Goal: Information Seeking & Learning: Learn about a topic

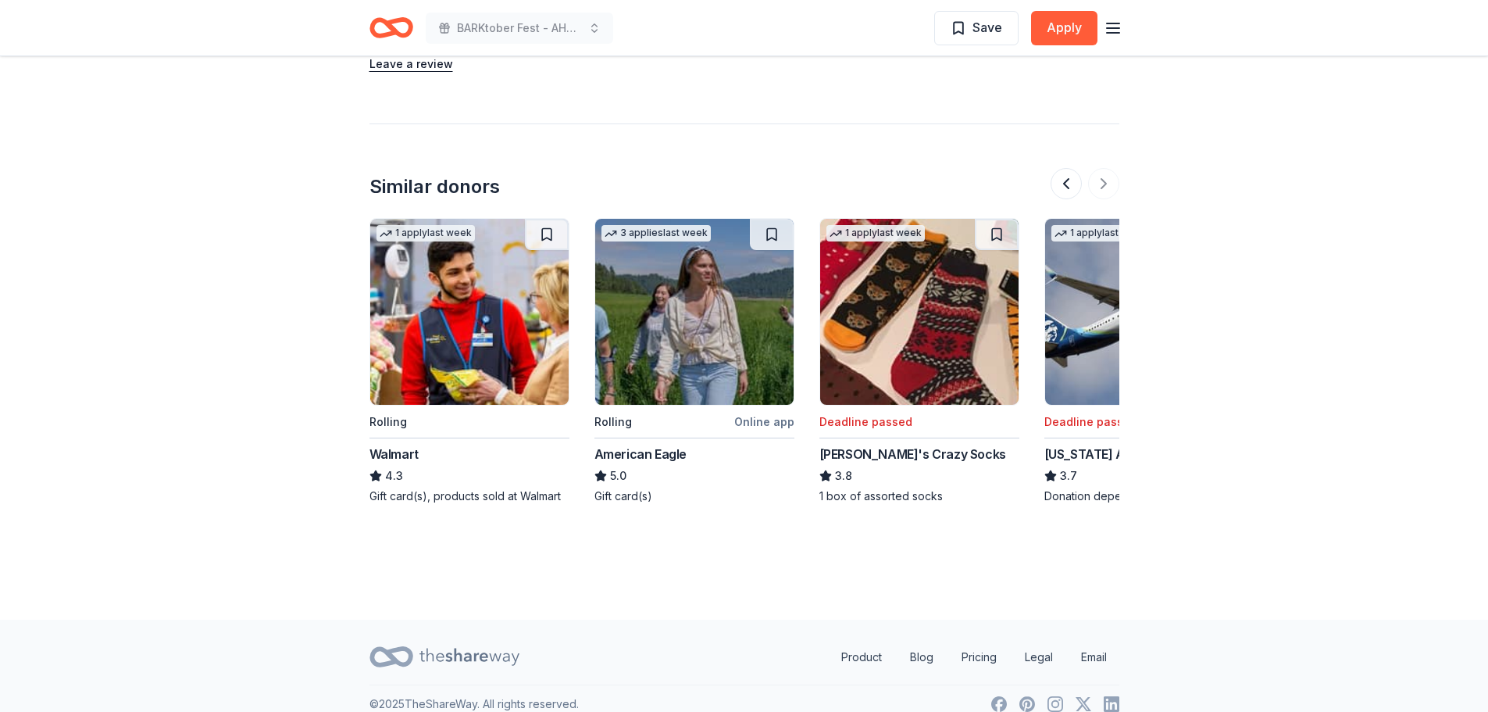
scroll to position [0, 1475]
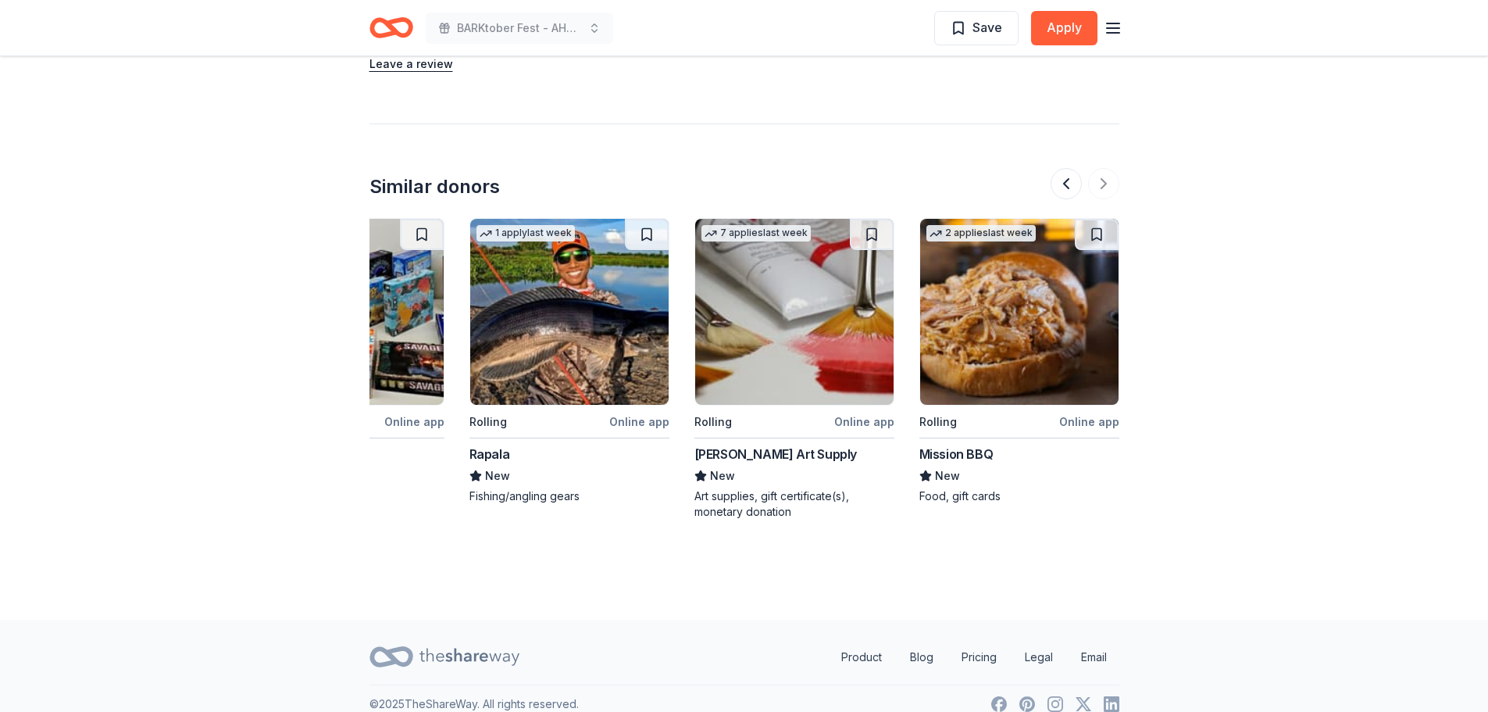
click at [507, 361] on img at bounding box center [569, 312] width 198 height 186
click at [1072, 168] on button at bounding box center [1066, 183] width 31 height 31
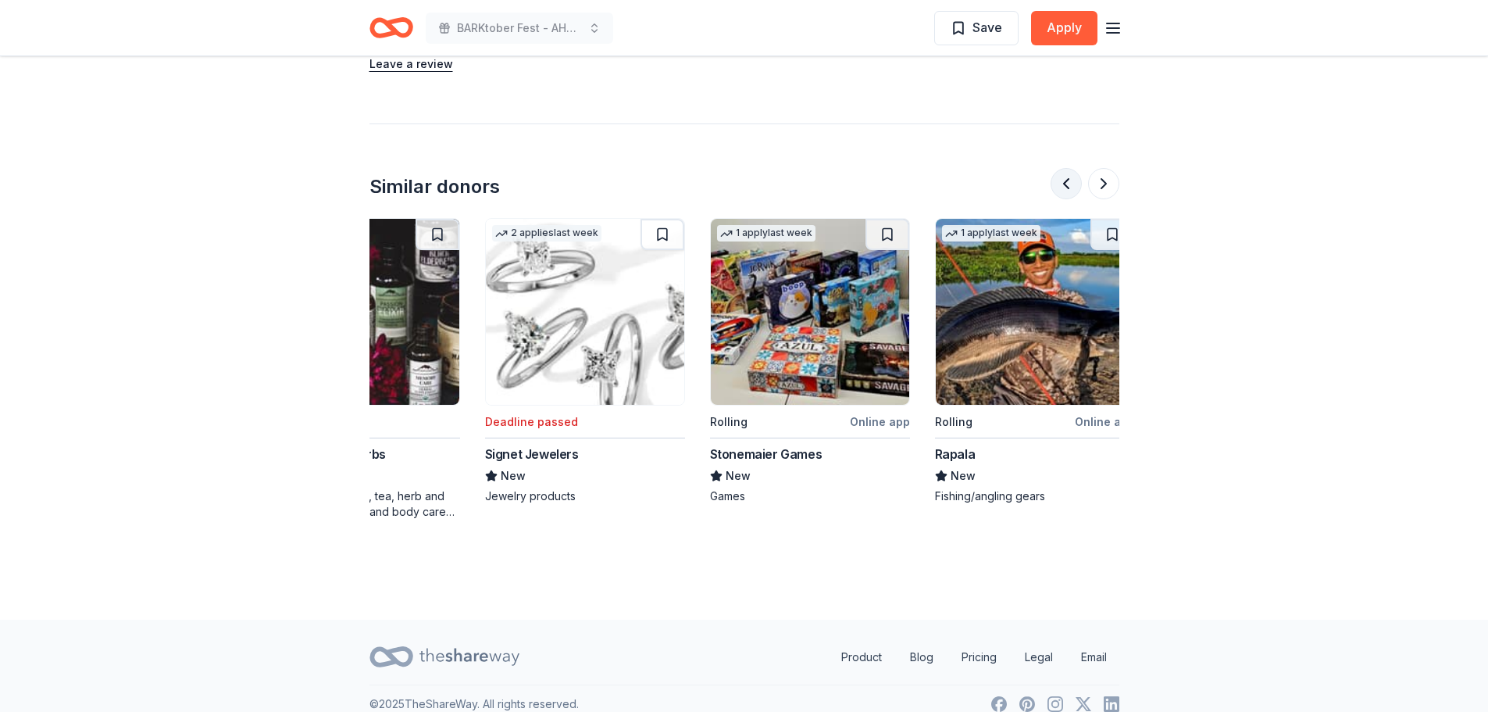
scroll to position [0, 900]
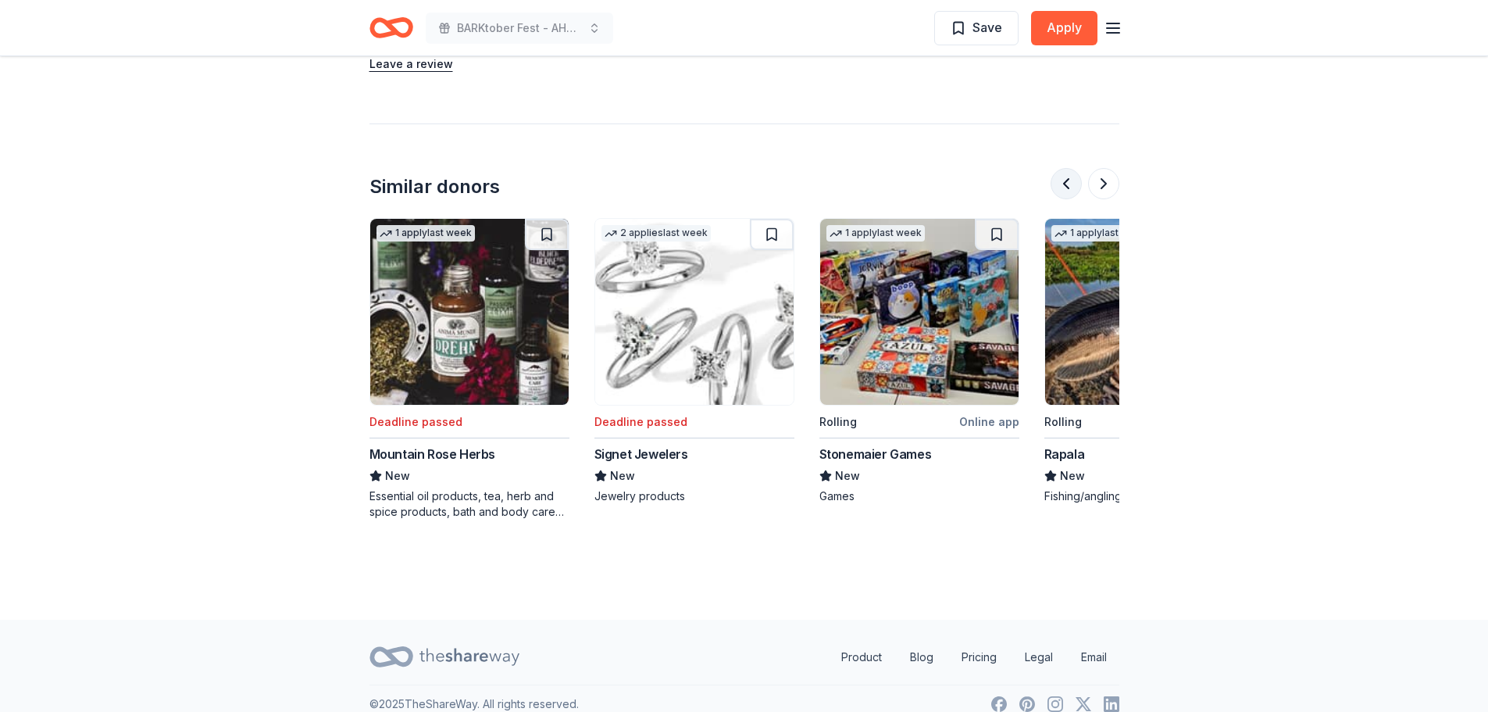
click at [1066, 168] on button at bounding box center [1066, 183] width 31 height 31
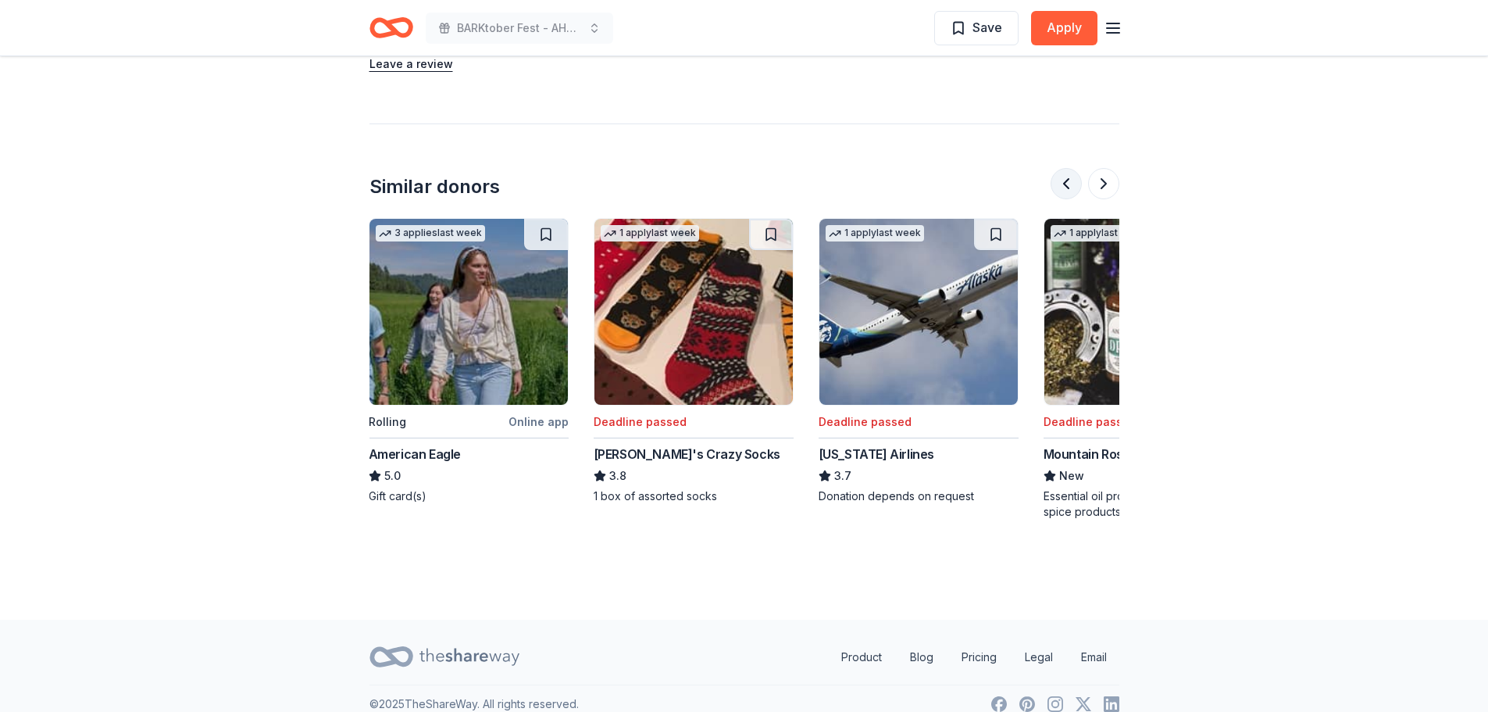
scroll to position [0, 225]
click at [1066, 168] on button at bounding box center [1066, 183] width 31 height 31
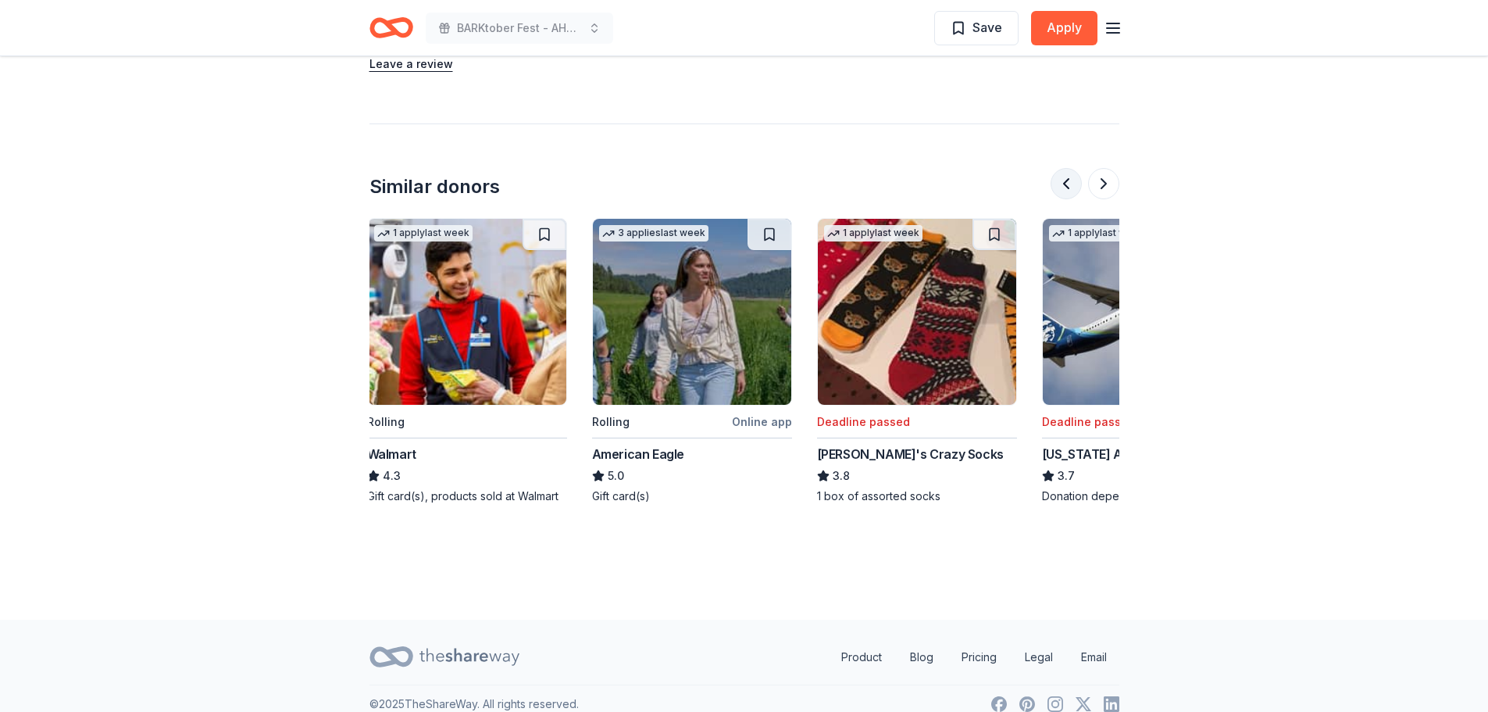
scroll to position [0, 0]
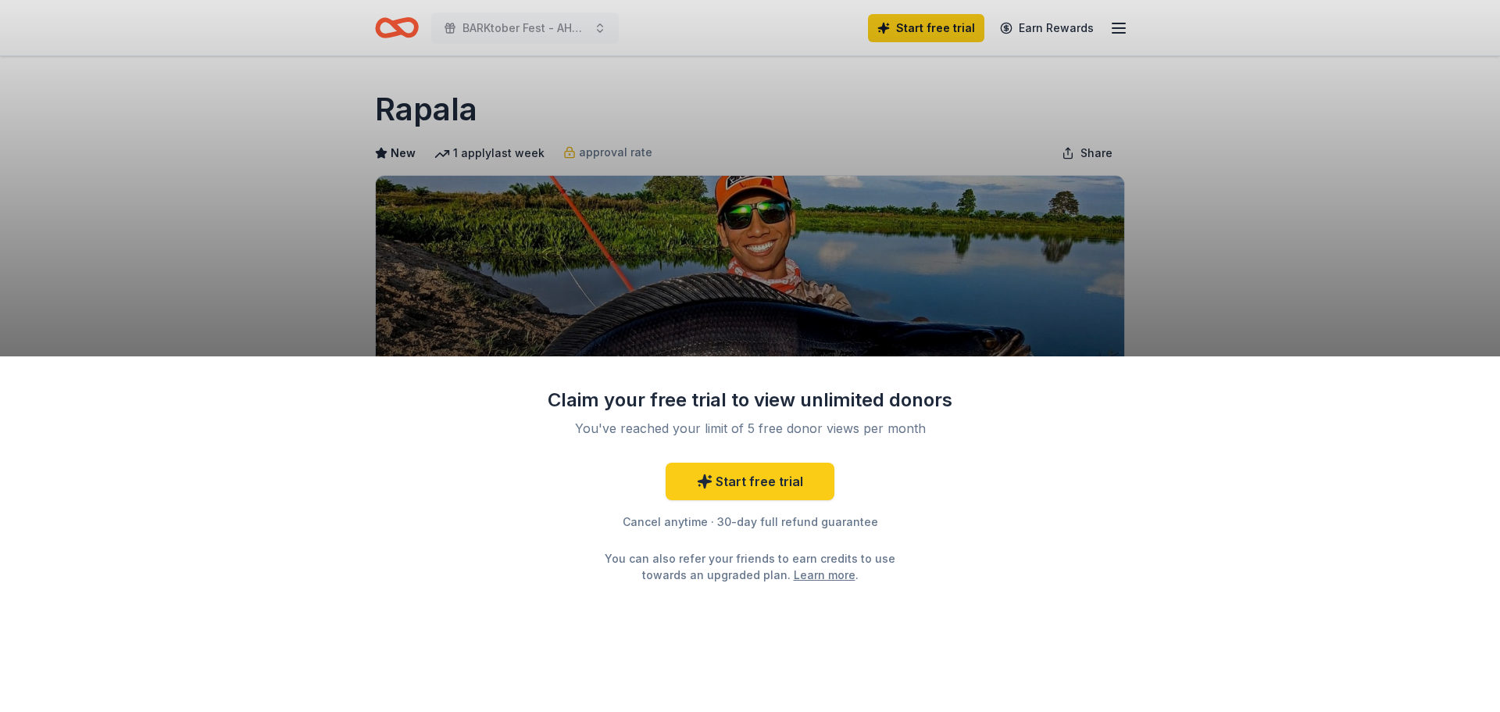
click at [1184, 195] on div "Claim your free trial to view unlimited donors You've reached your limit of 5 f…" at bounding box center [750, 356] width 1500 height 712
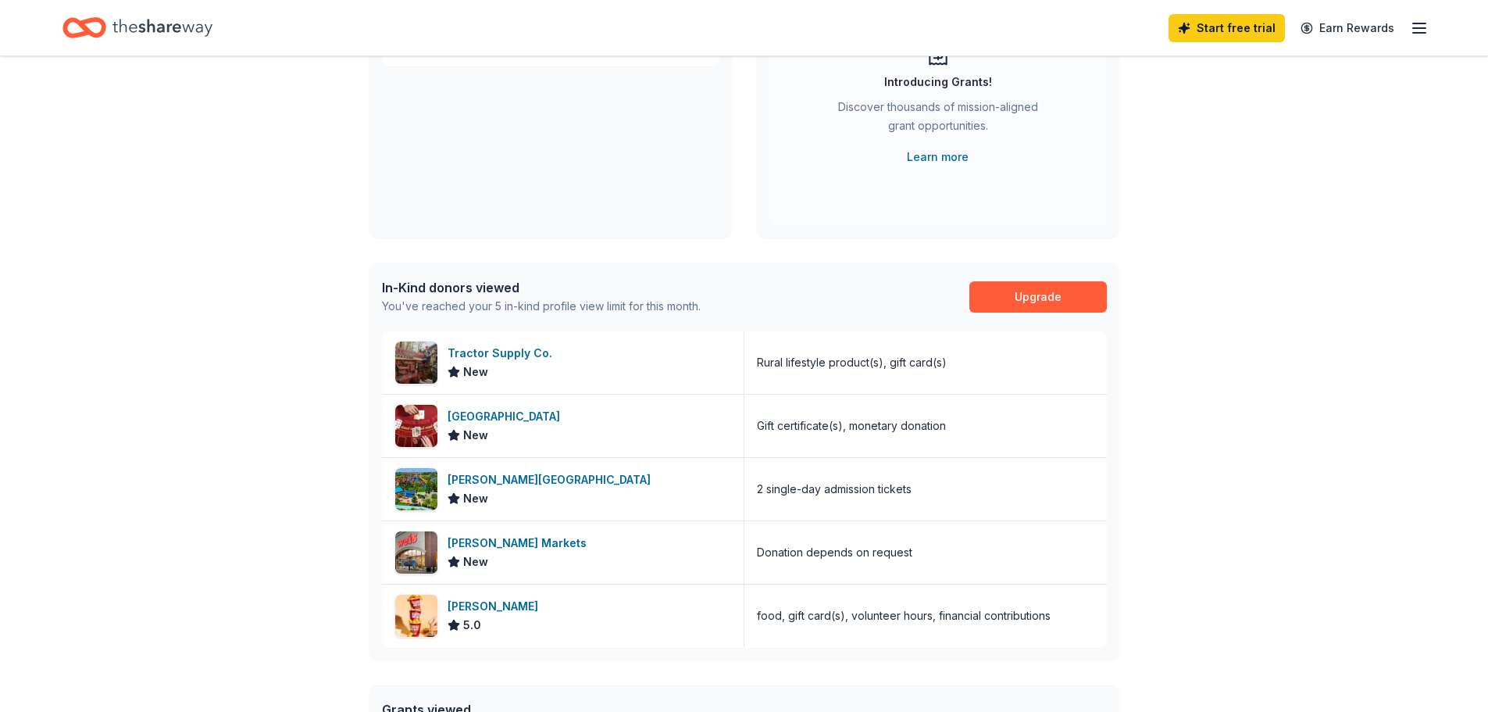
scroll to position [234, 0]
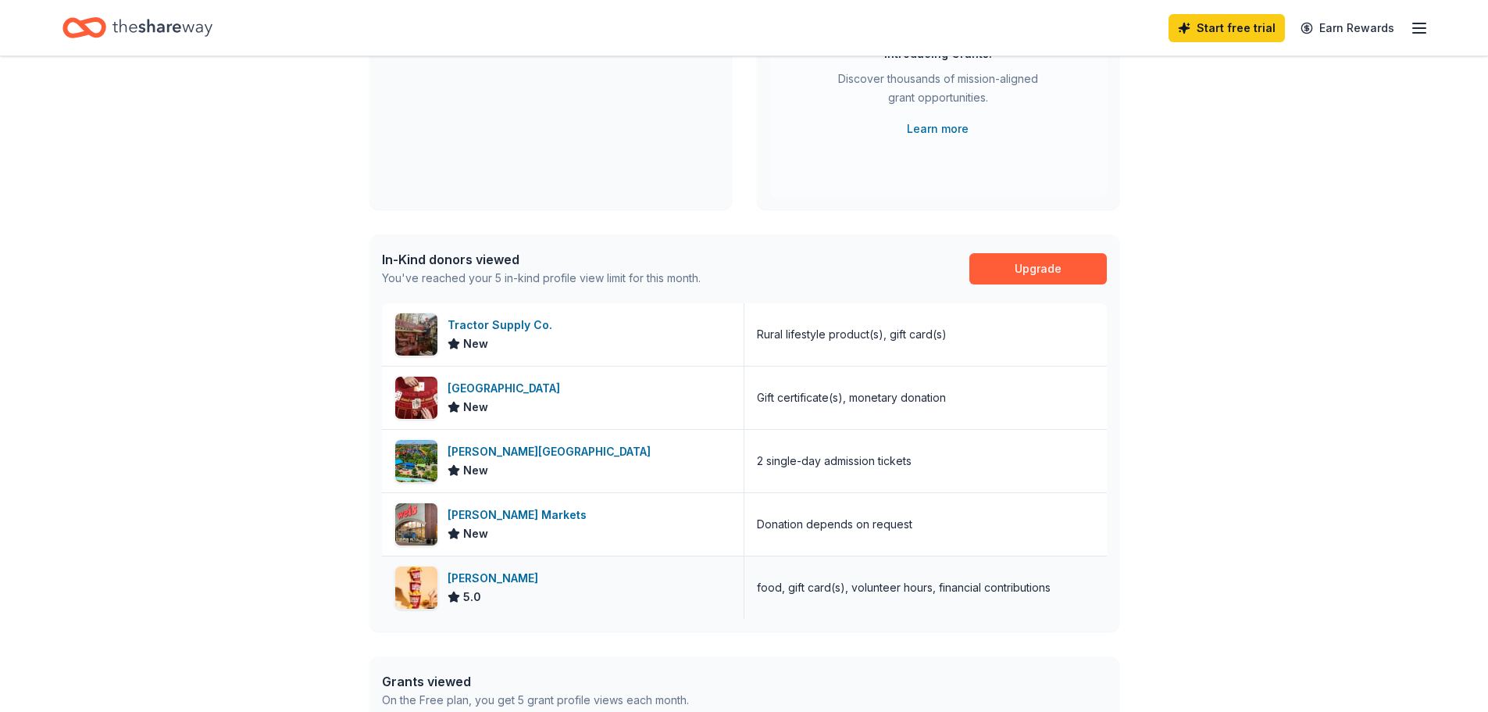
click at [473, 574] on div "[PERSON_NAME]" at bounding box center [496, 578] width 97 height 19
click at [469, 572] on div "[PERSON_NAME]" at bounding box center [496, 578] width 97 height 19
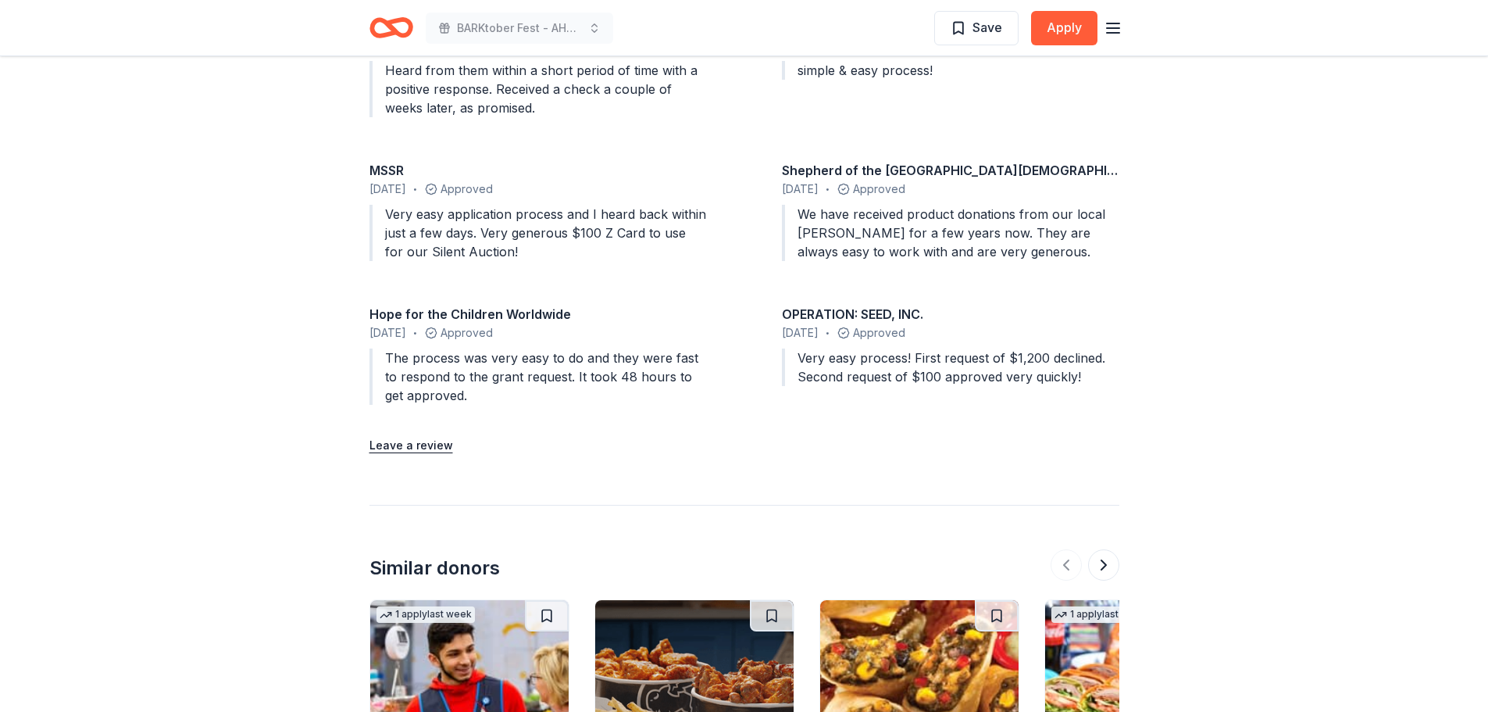
scroll to position [2031, 0]
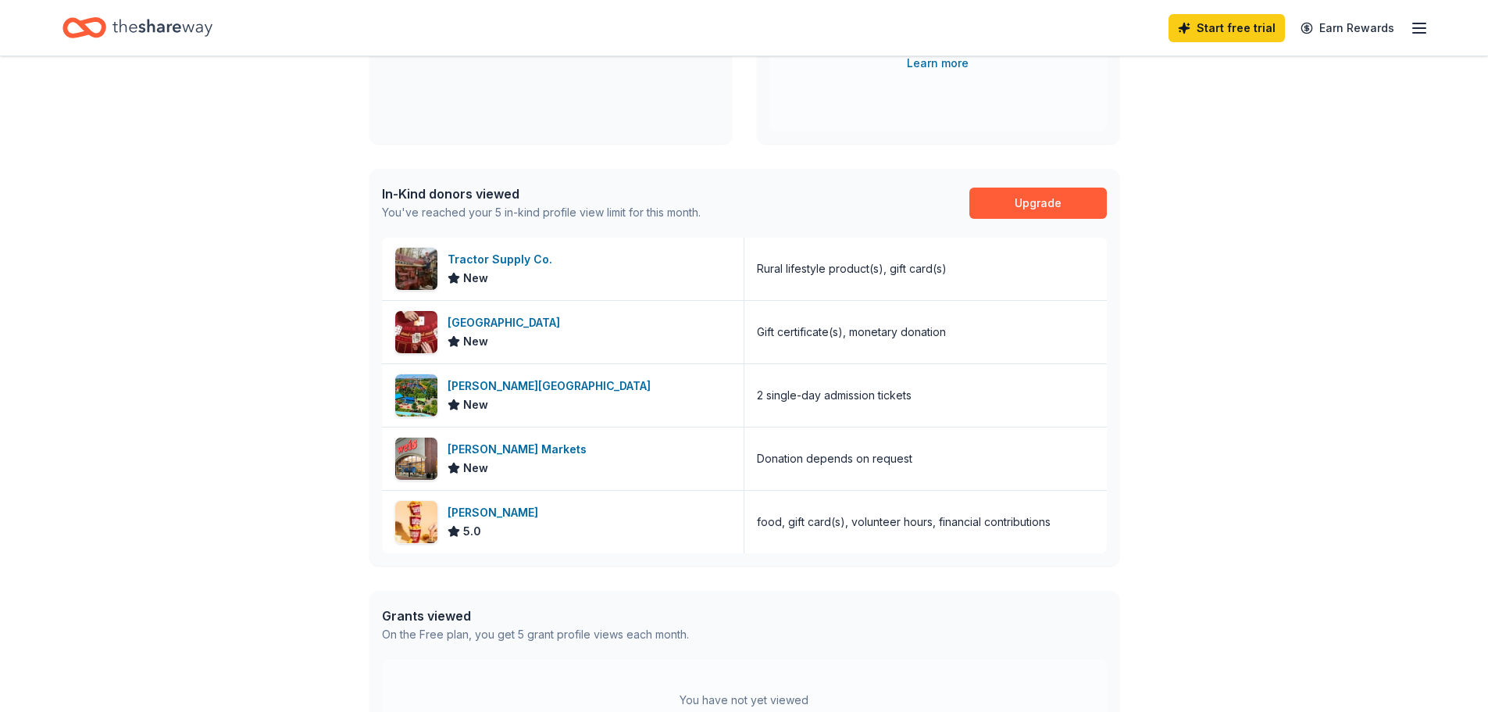
scroll to position [312, 0]
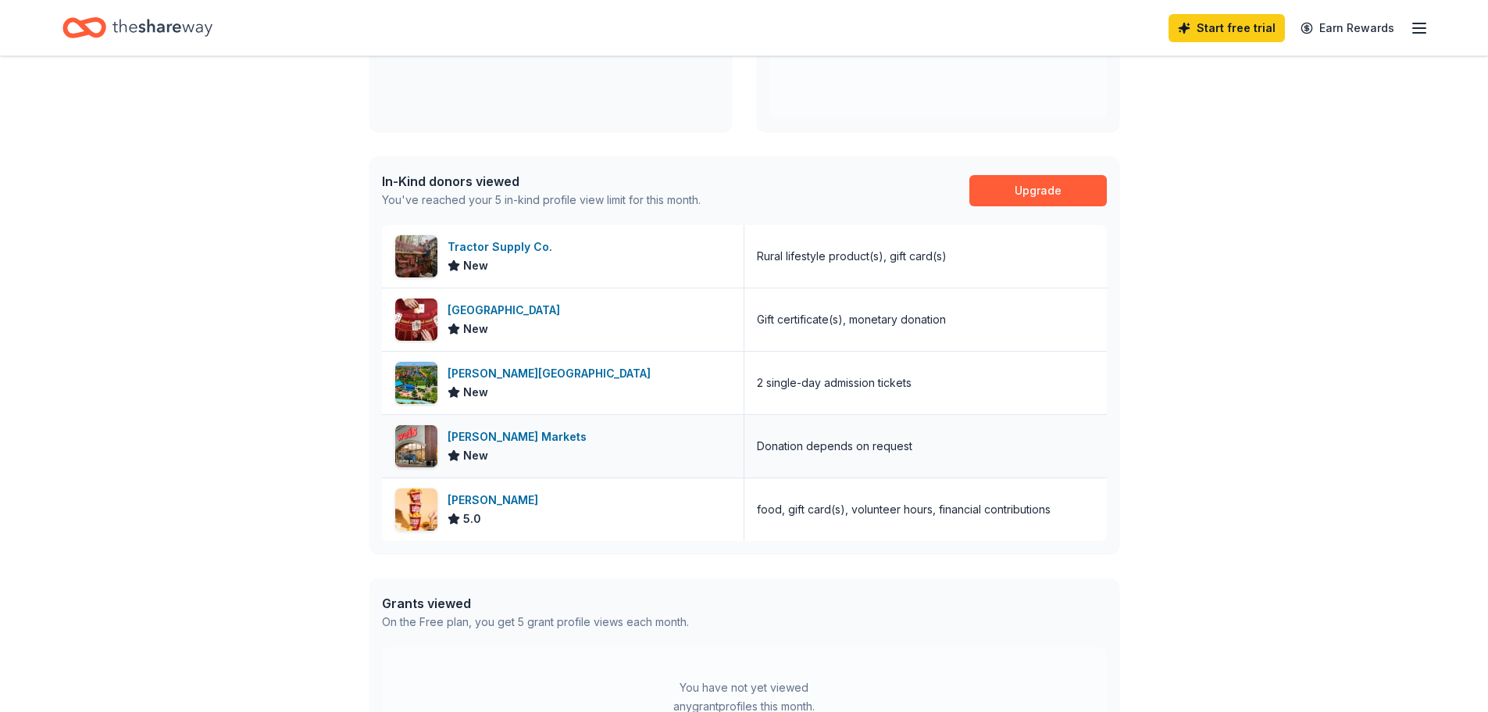
click at [480, 437] on div "Weis Markets" at bounding box center [520, 436] width 145 height 19
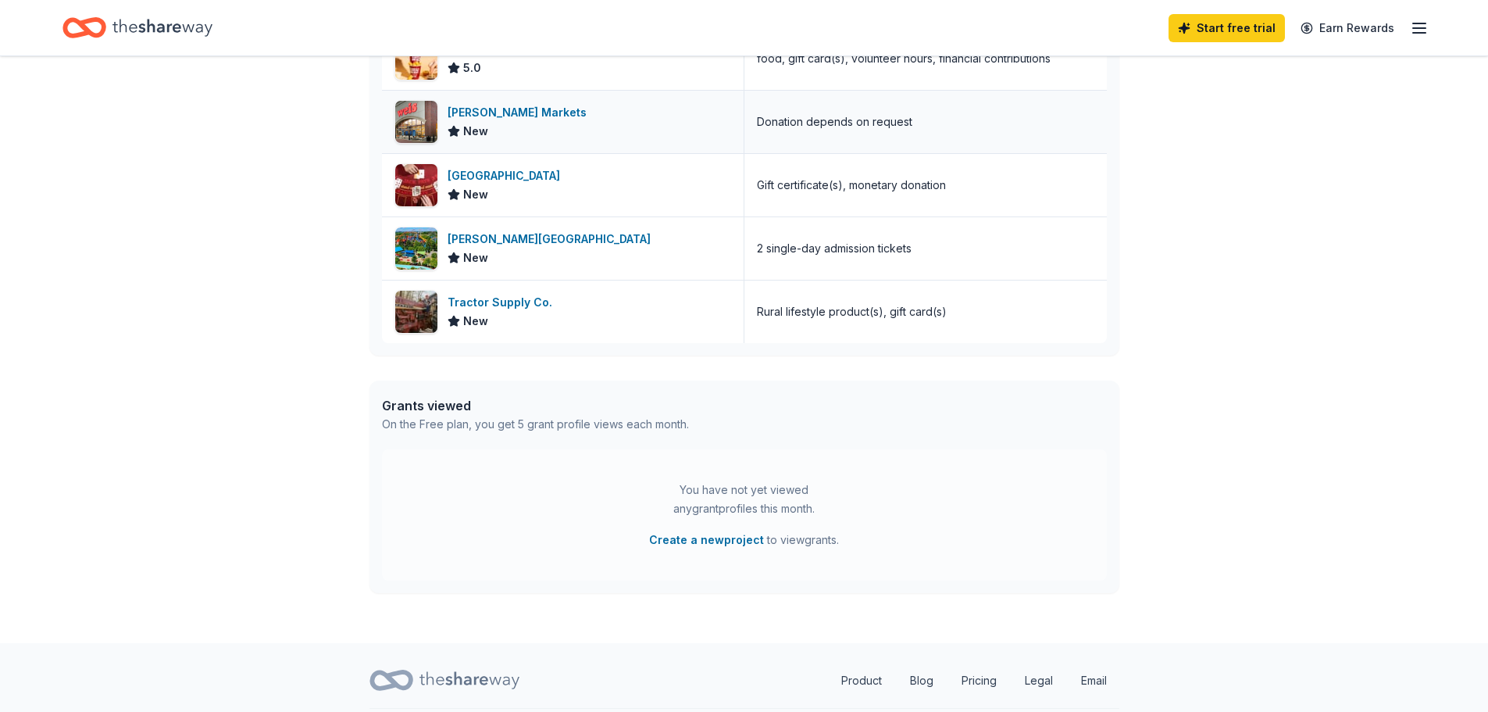
scroll to position [554, 0]
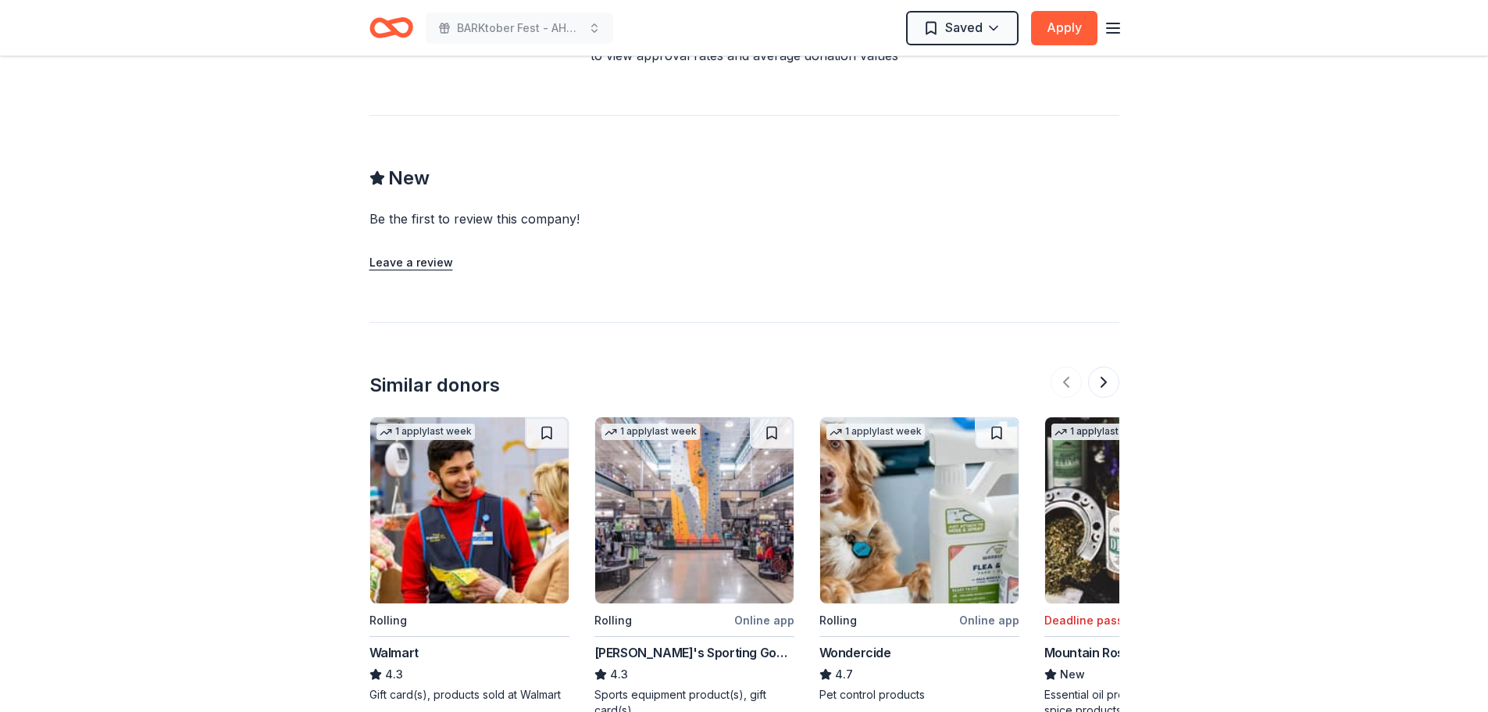
scroll to position [1718, 0]
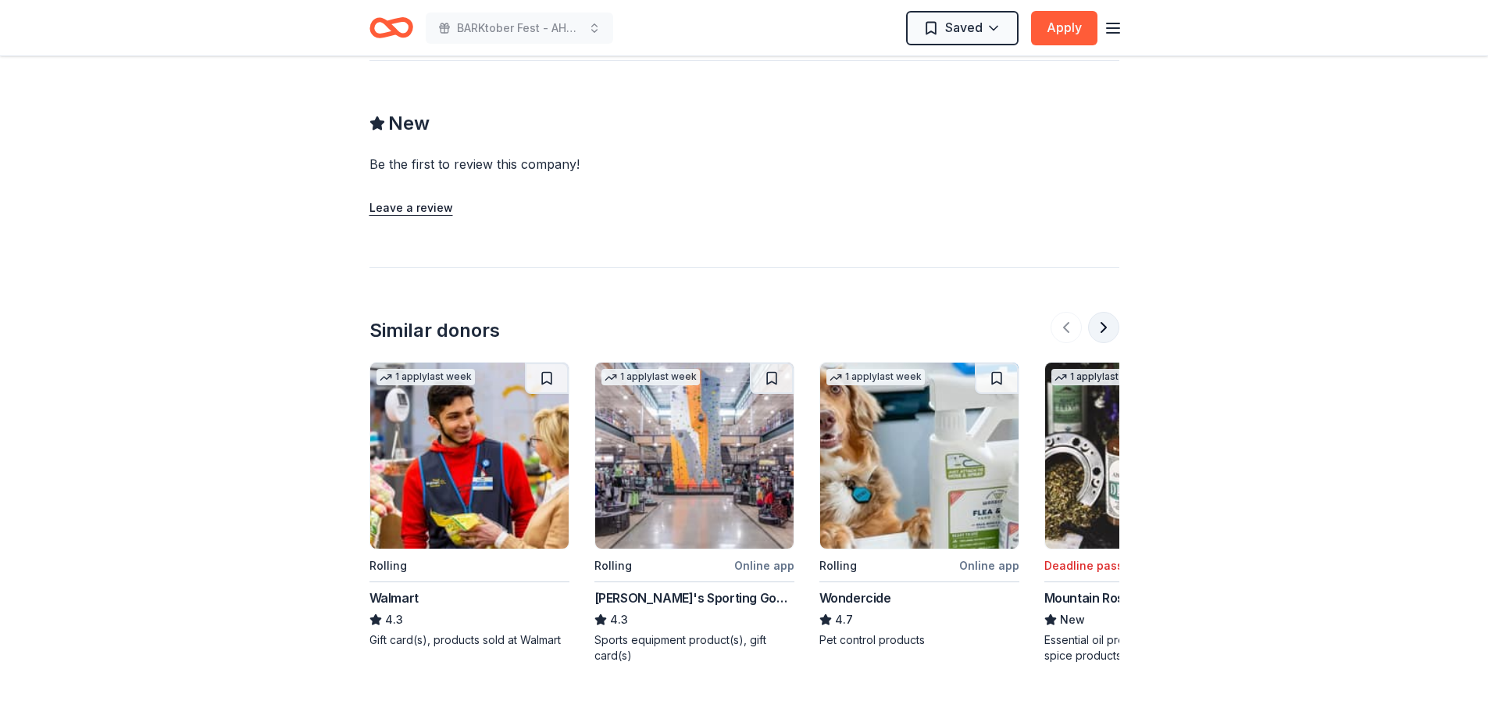
click at [1100, 312] on button at bounding box center [1103, 327] width 31 height 31
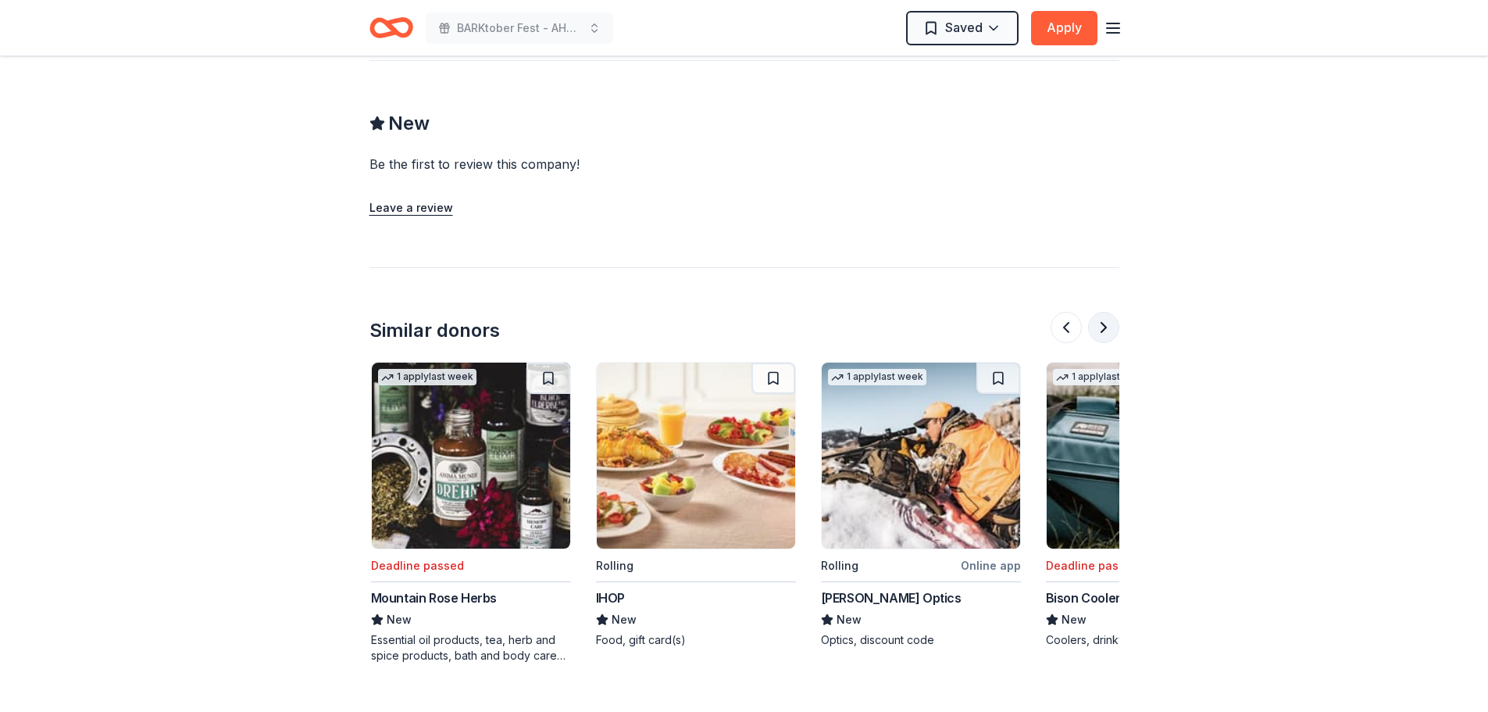
scroll to position [0, 675]
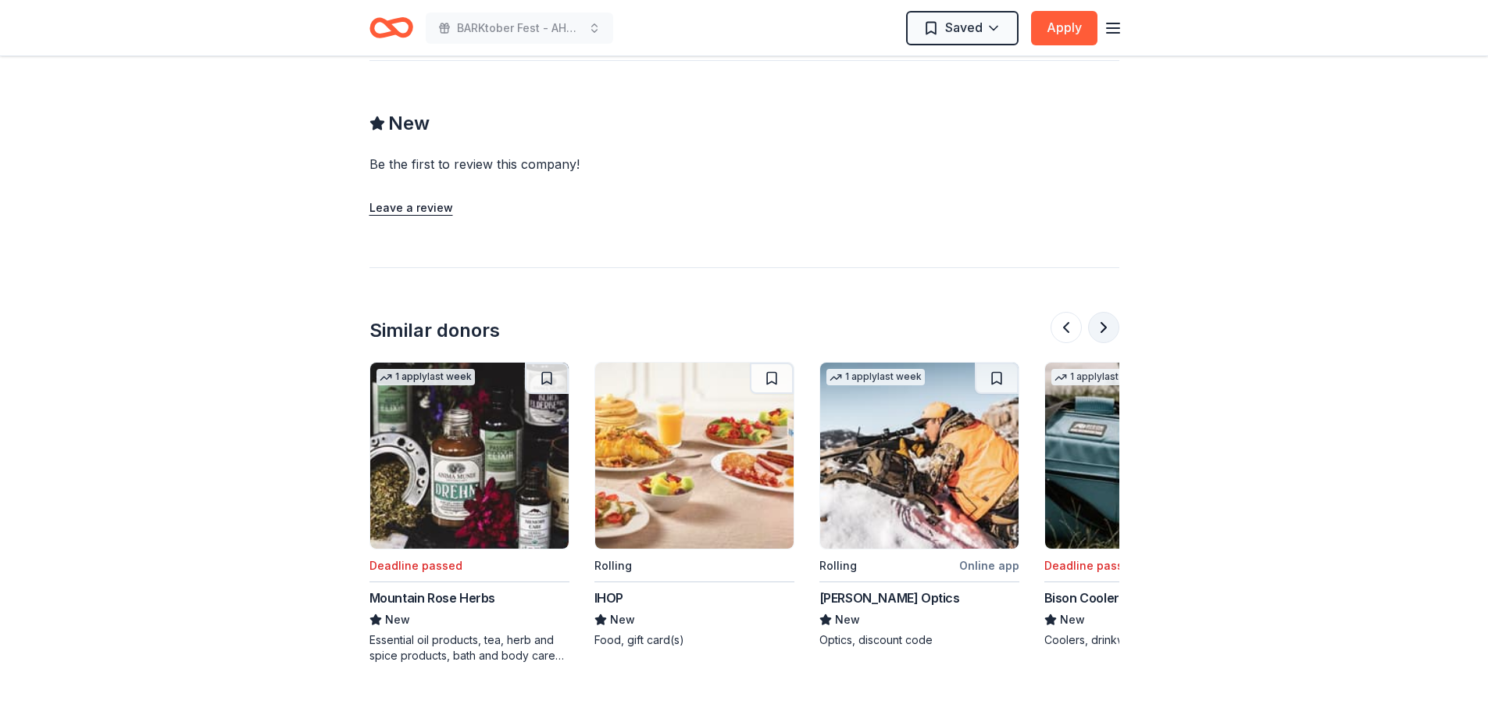
click at [1100, 312] on button at bounding box center [1103, 327] width 31 height 31
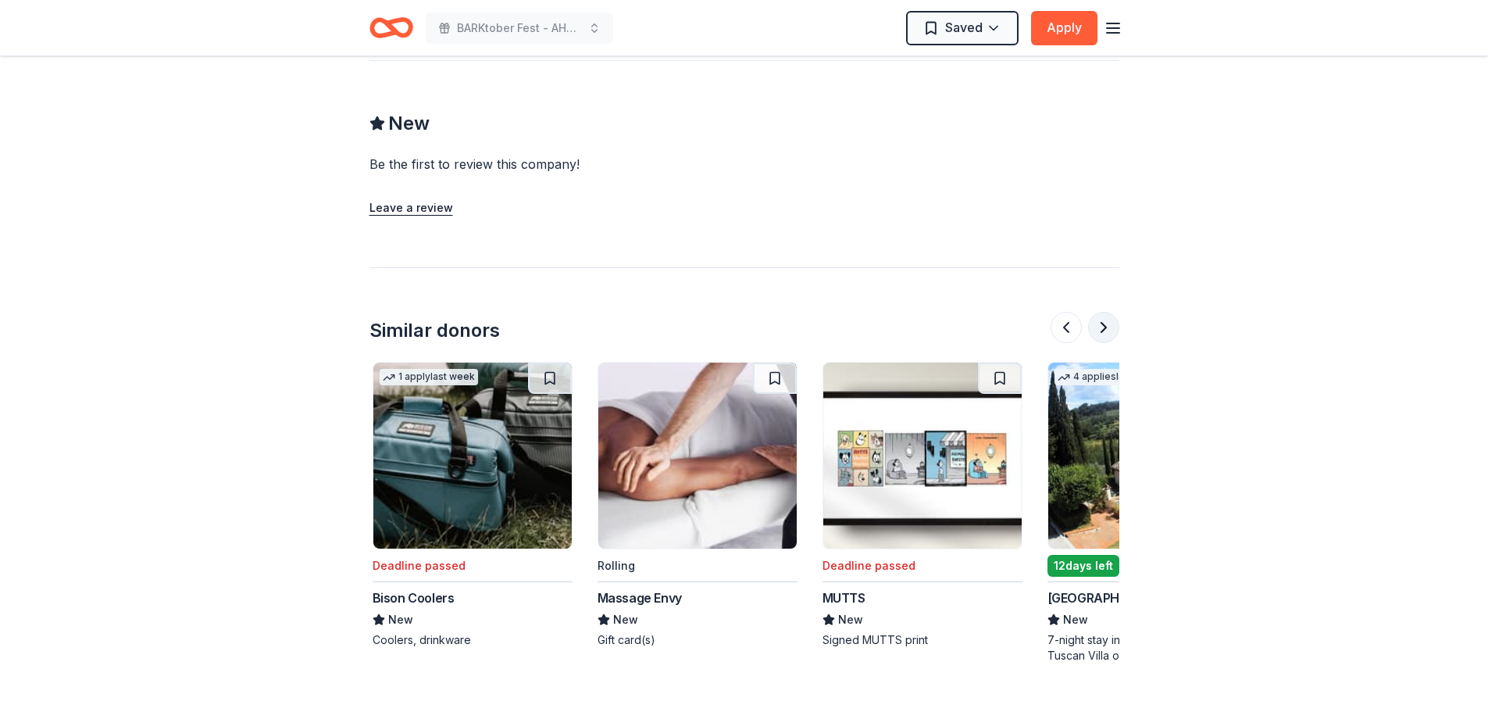
scroll to position [0, 1350]
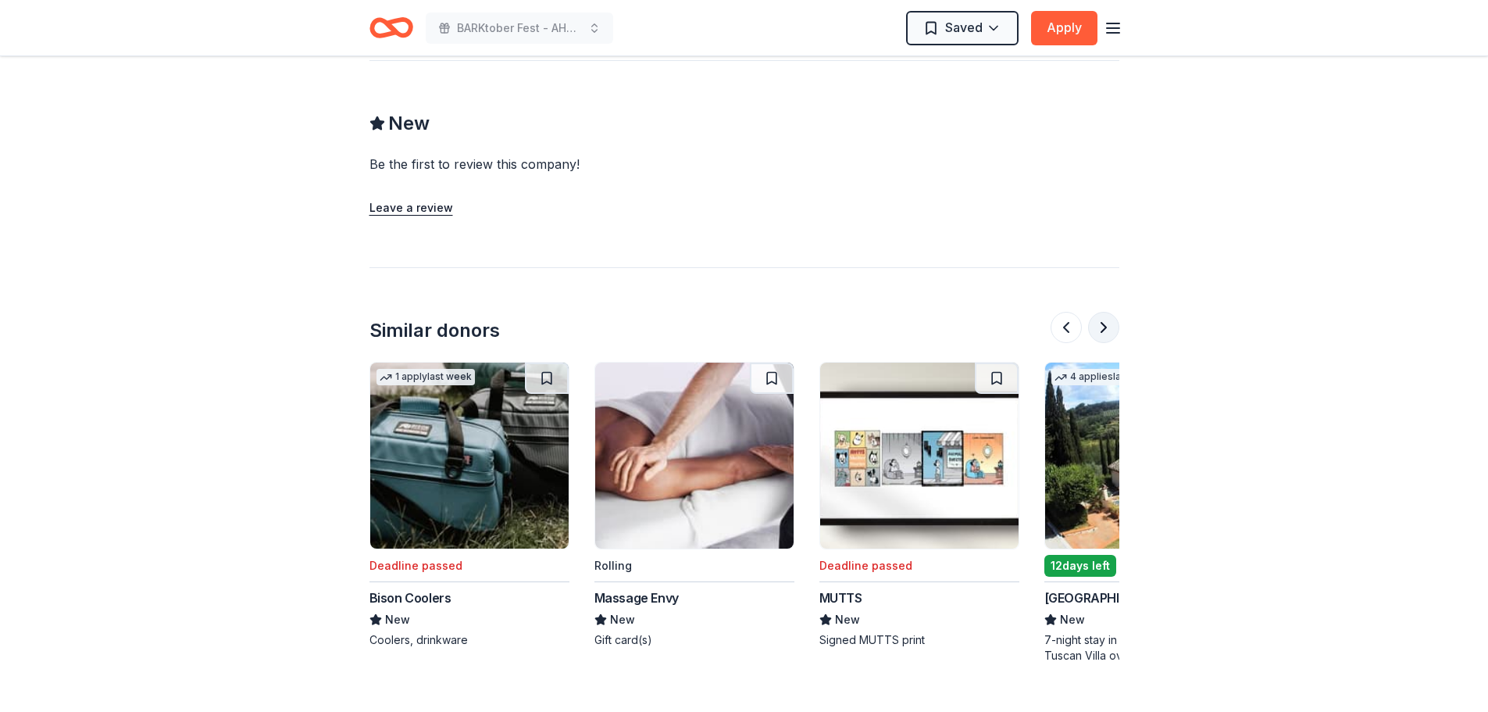
click at [1100, 312] on button at bounding box center [1103, 327] width 31 height 31
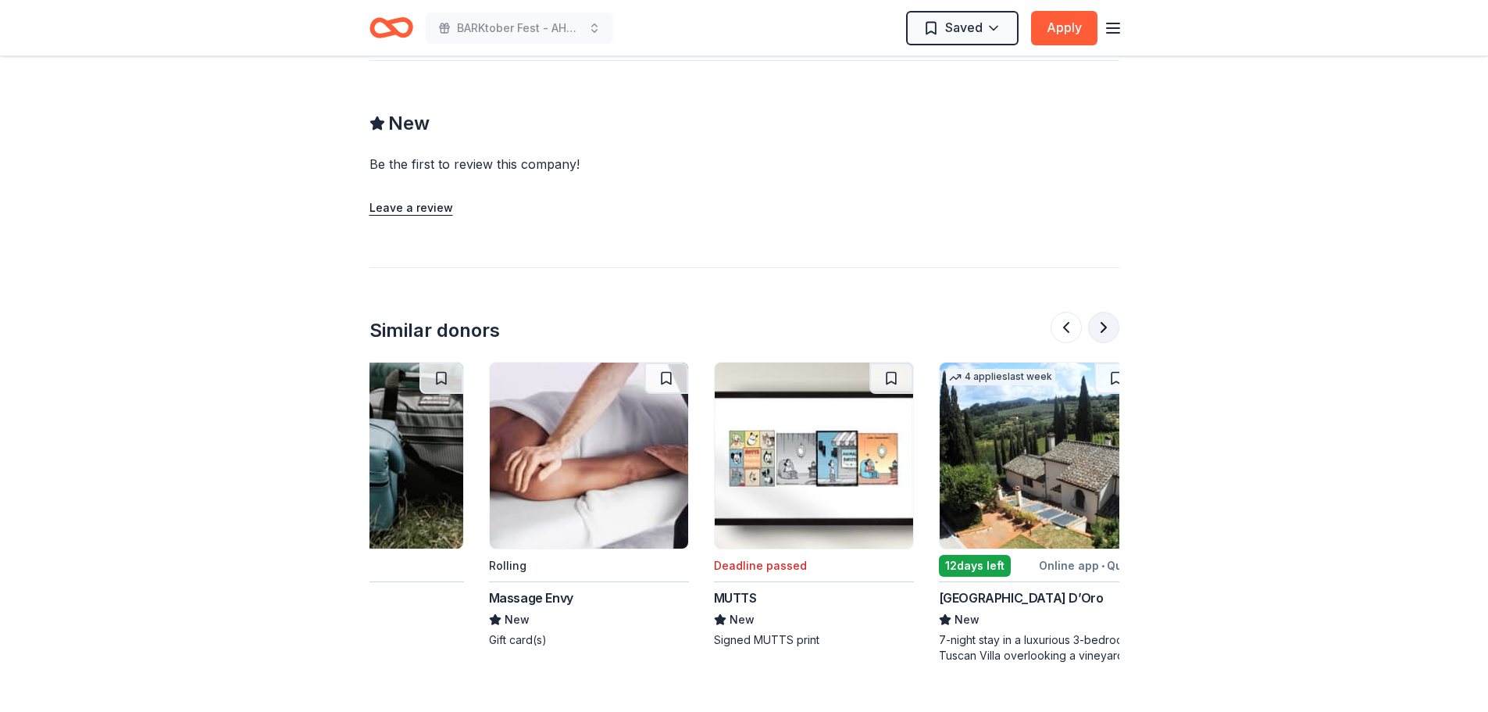
scroll to position [0, 1475]
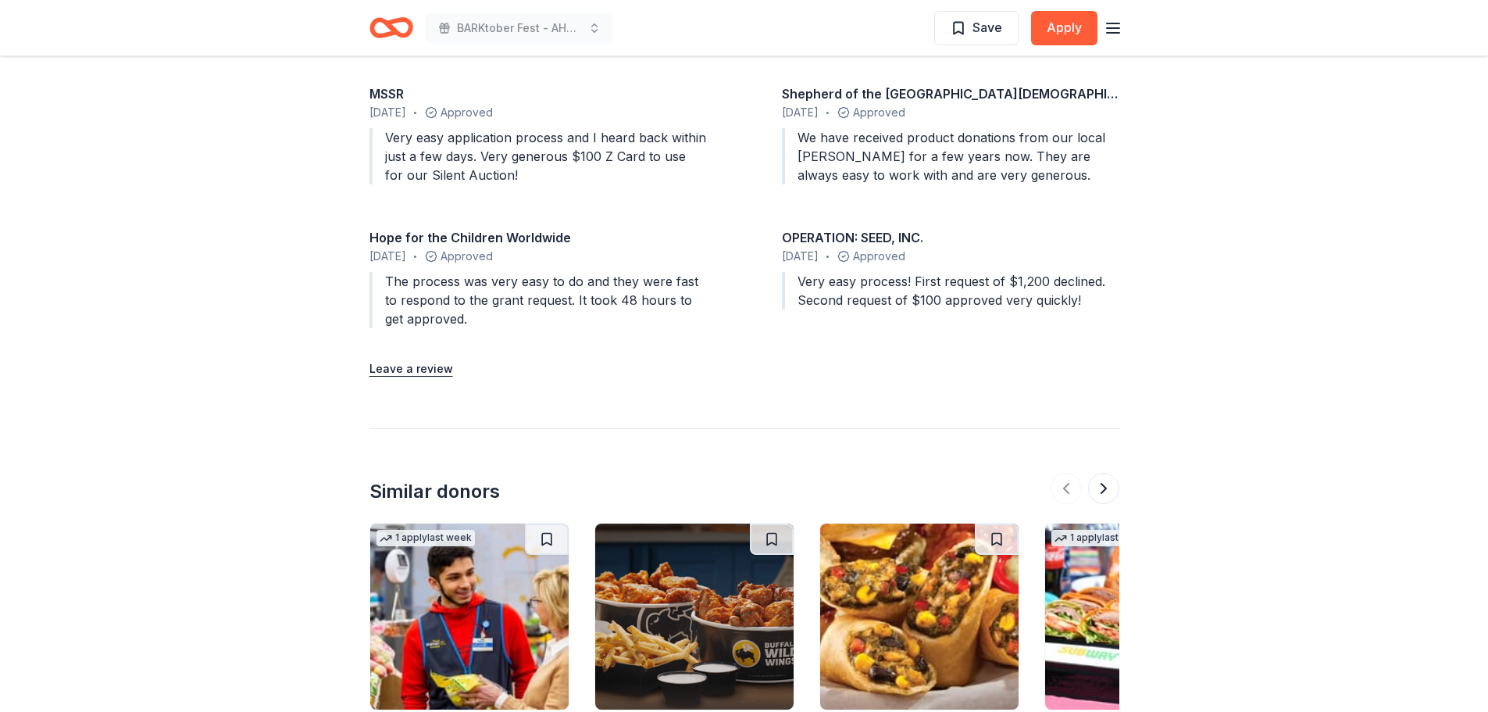
scroll to position [2145, 0]
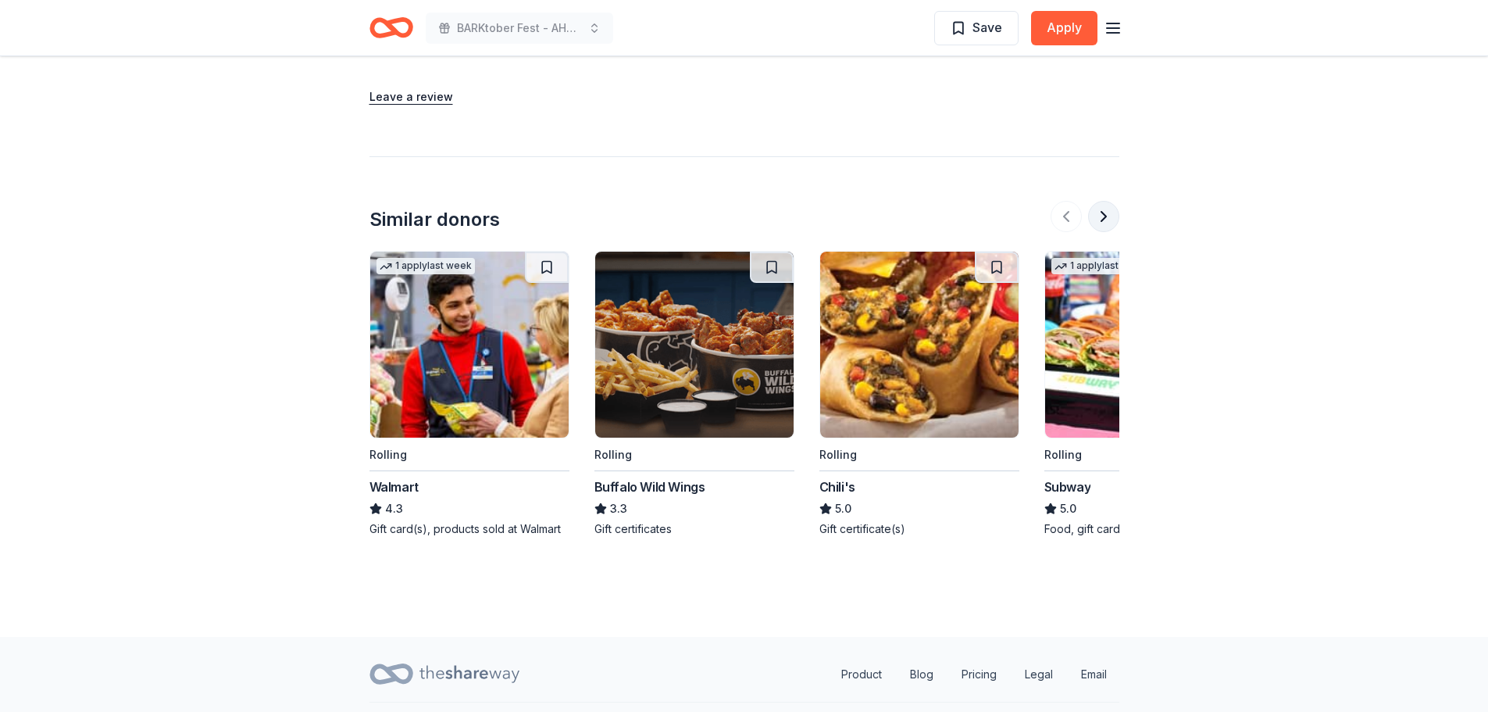
click at [1105, 201] on button at bounding box center [1103, 216] width 31 height 31
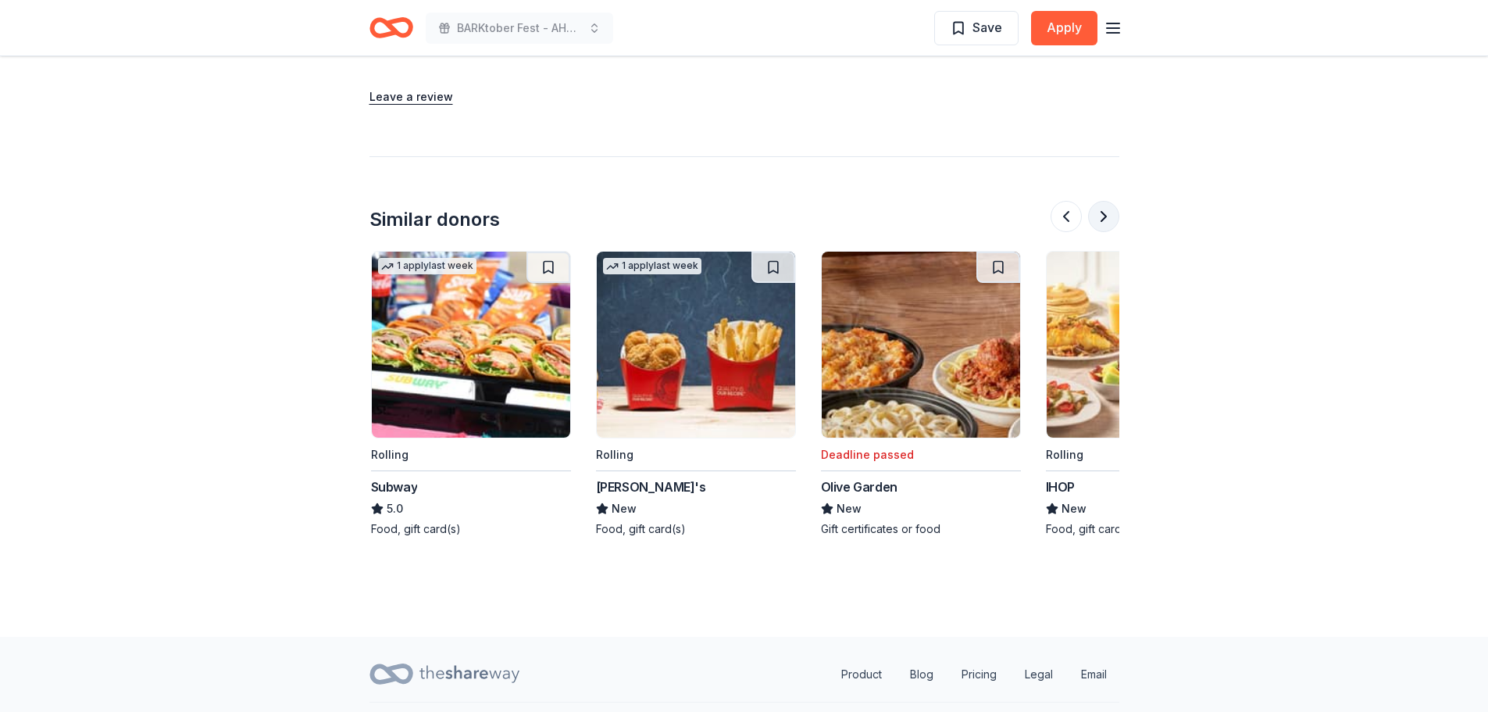
scroll to position [0, 675]
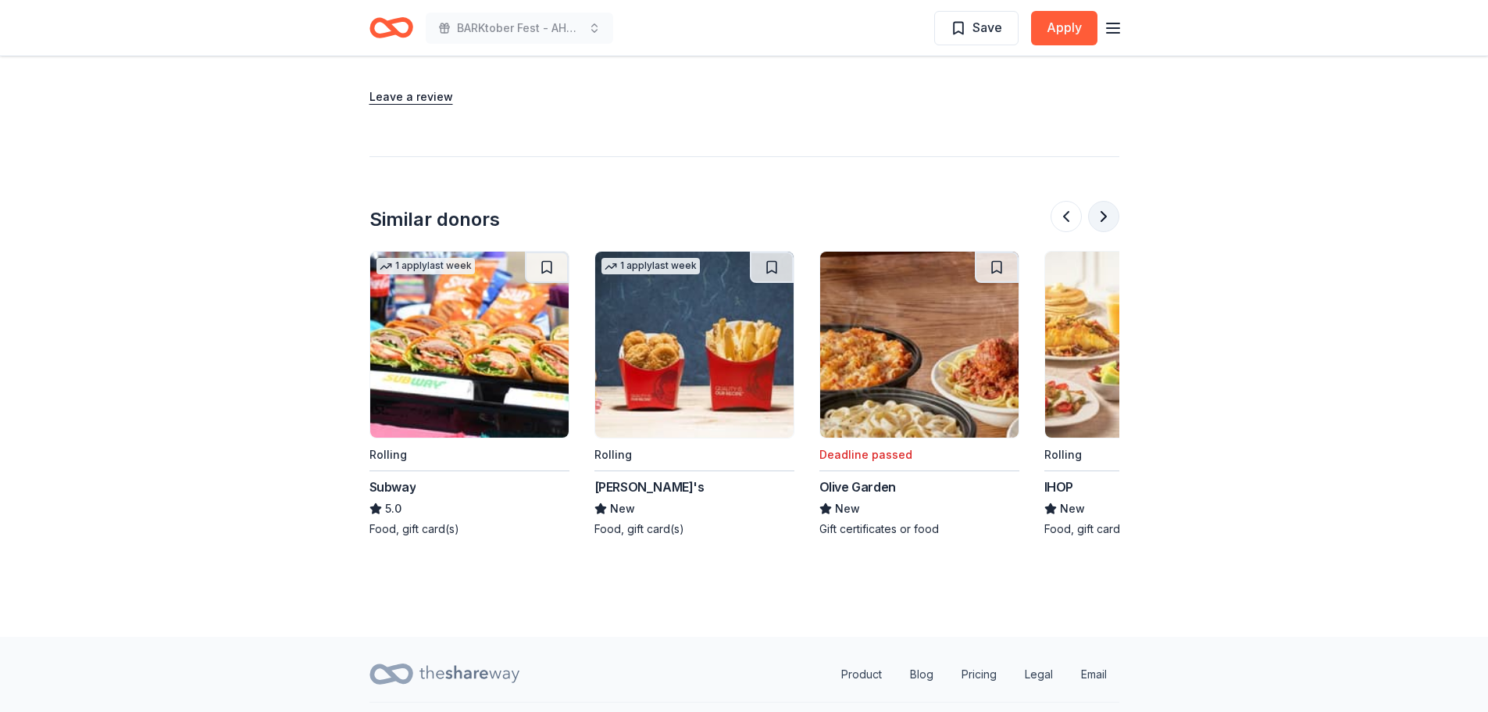
click at [1105, 201] on button at bounding box center [1103, 216] width 31 height 31
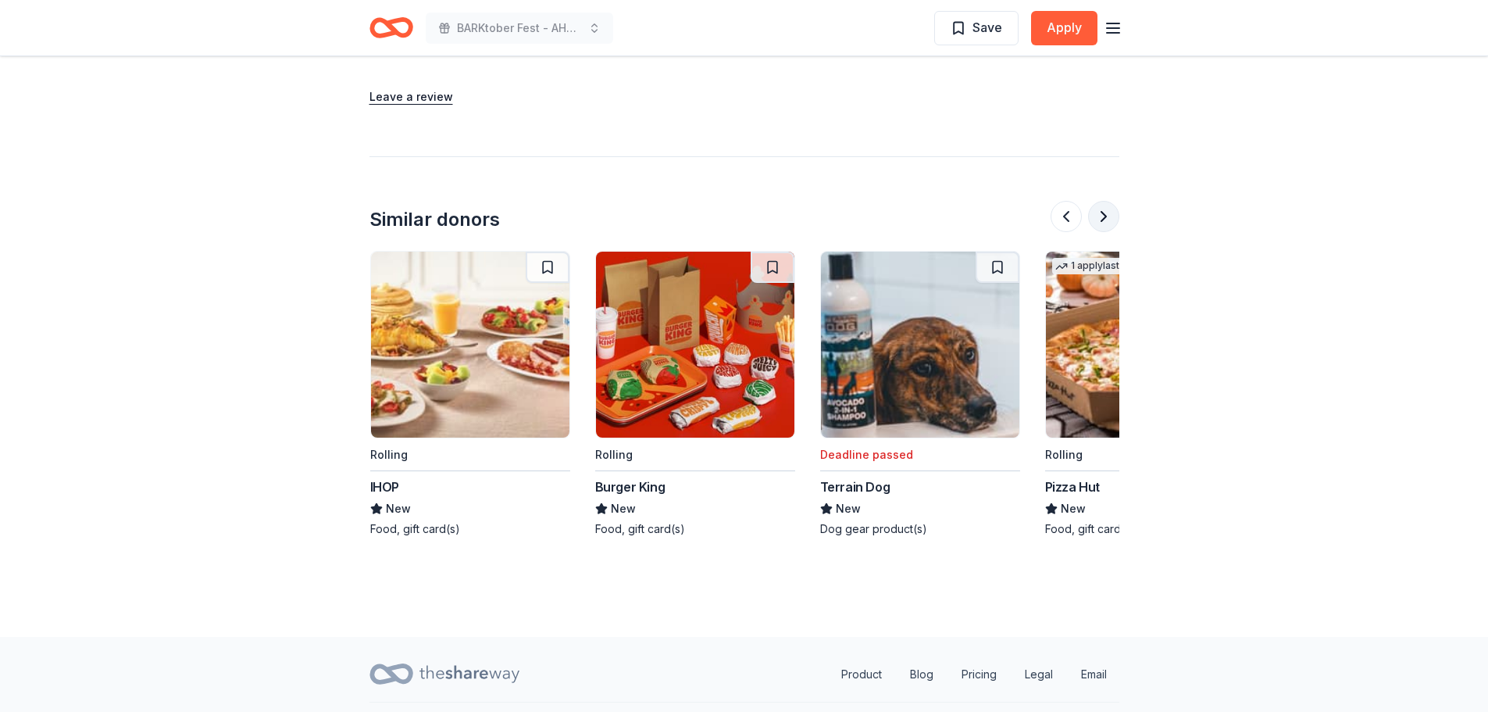
scroll to position [0, 1350]
click at [1105, 201] on button at bounding box center [1103, 216] width 31 height 31
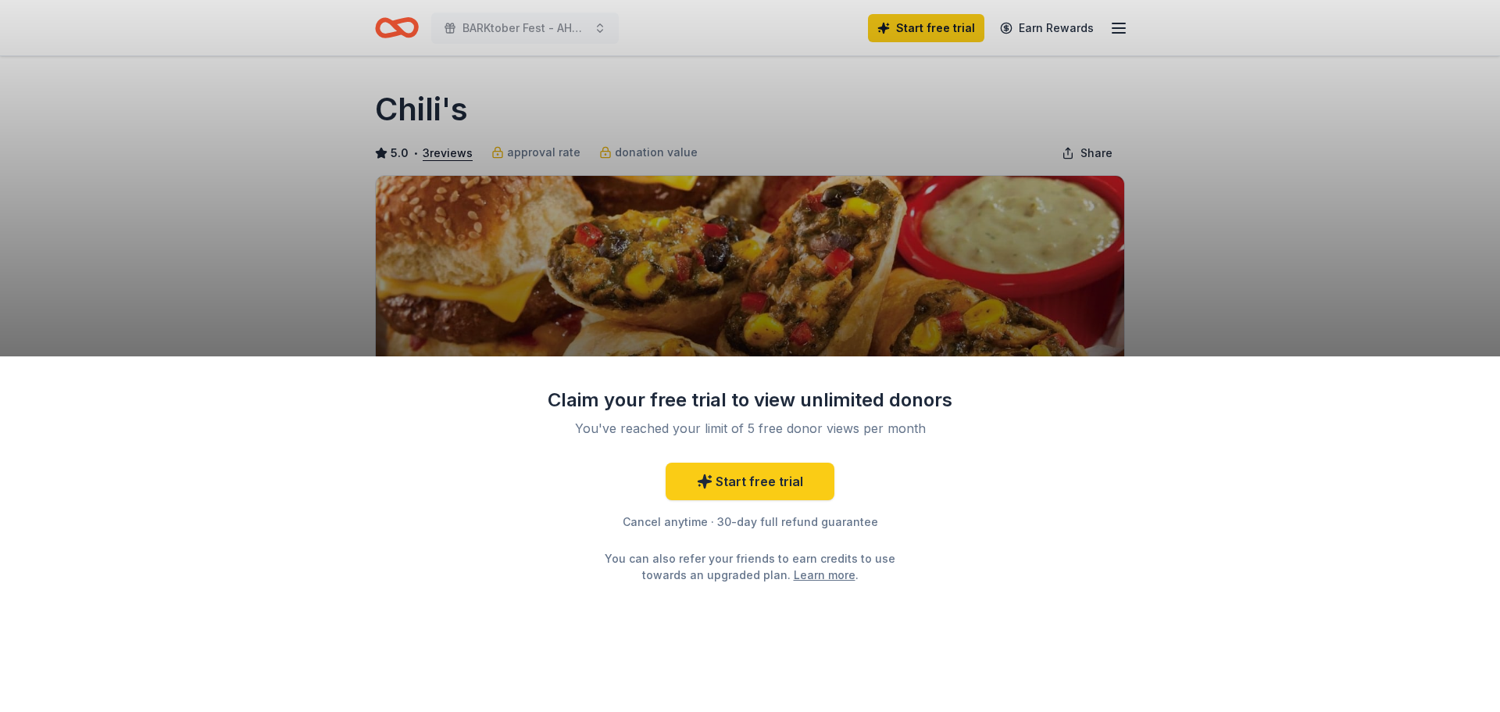
click at [1307, 325] on div "Claim your free trial to view unlimited donors You've reached your limit of 5 f…" at bounding box center [750, 356] width 1500 height 712
click at [767, 484] on link "Start free trial" at bounding box center [750, 480] width 169 height 37
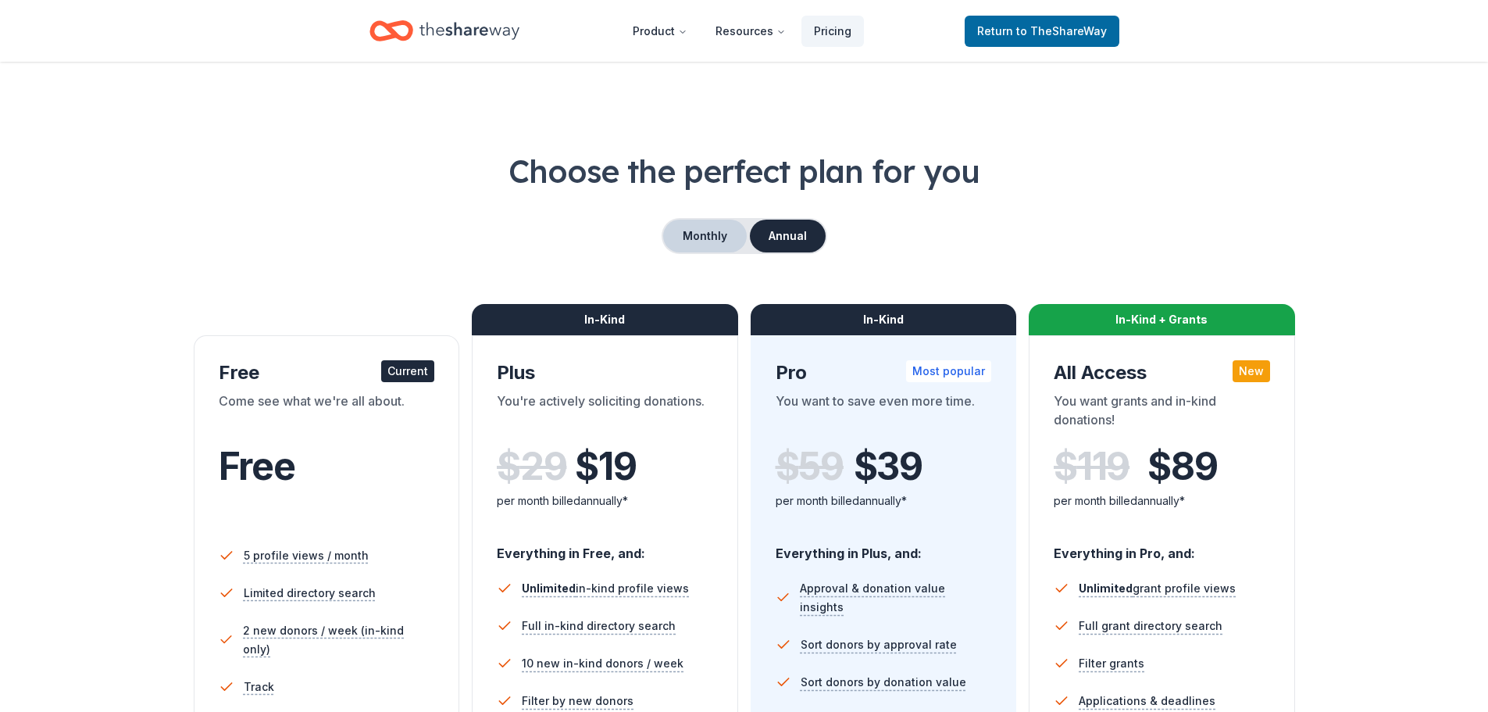
click at [708, 230] on button "Monthly" at bounding box center [705, 235] width 84 height 33
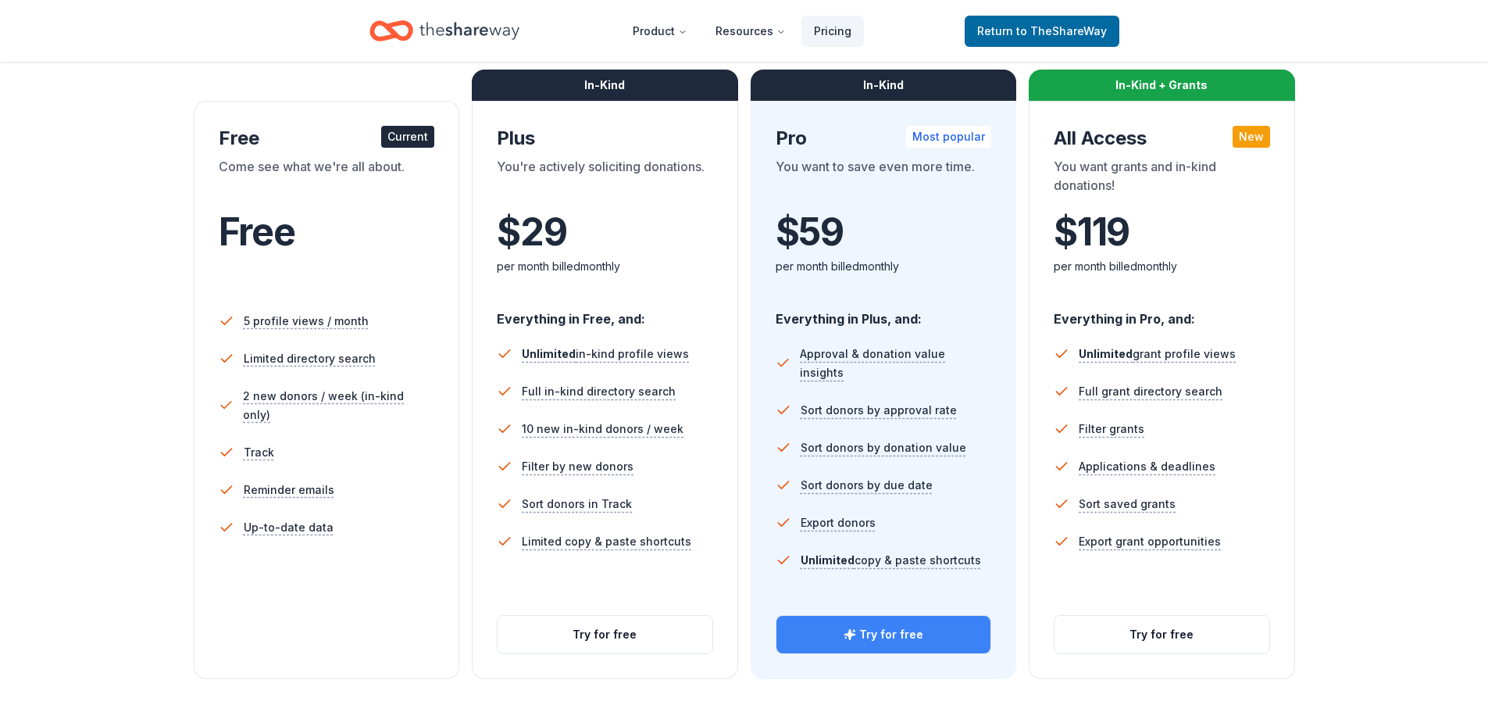
scroll to position [391, 0]
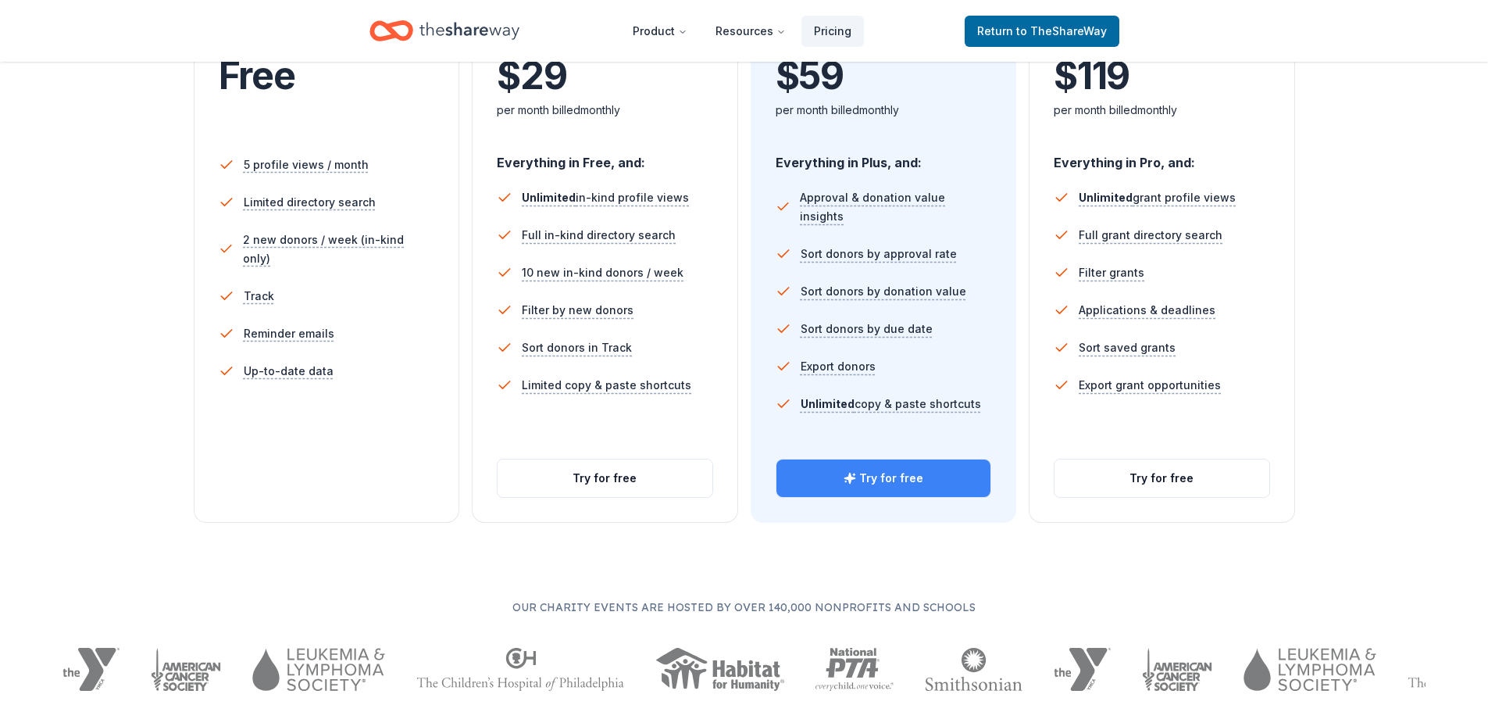
click at [873, 479] on button "Try for free" at bounding box center [883, 477] width 215 height 37
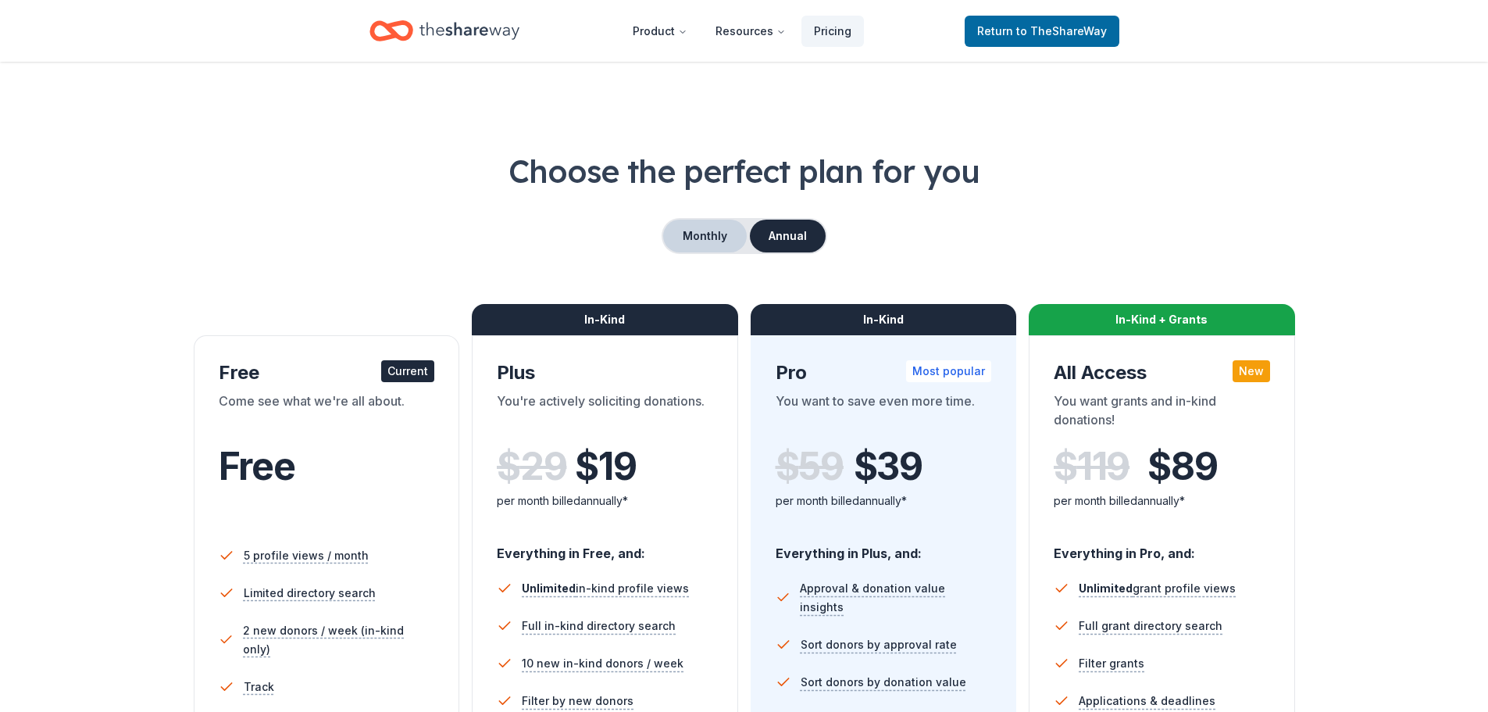
click at [689, 226] on button "Monthly" at bounding box center [705, 235] width 84 height 33
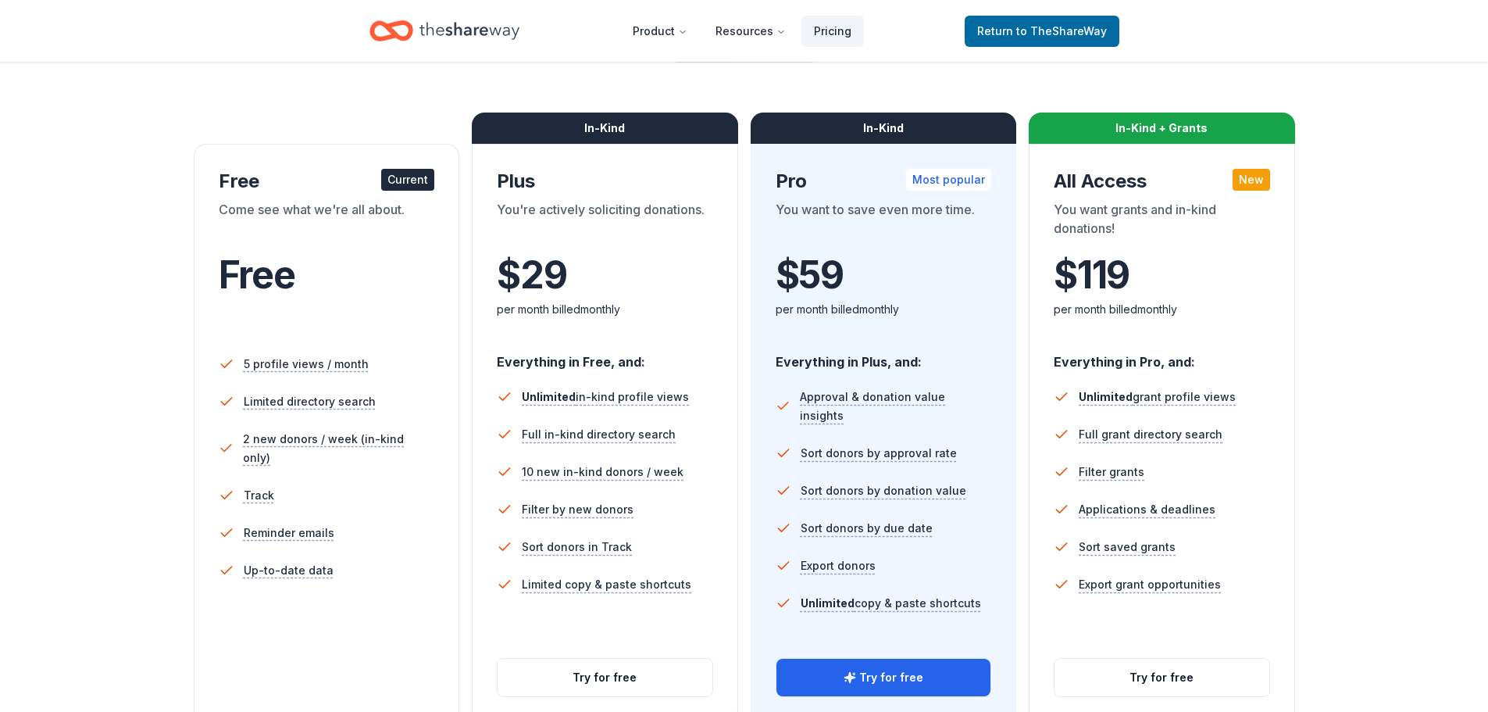
scroll to position [234, 0]
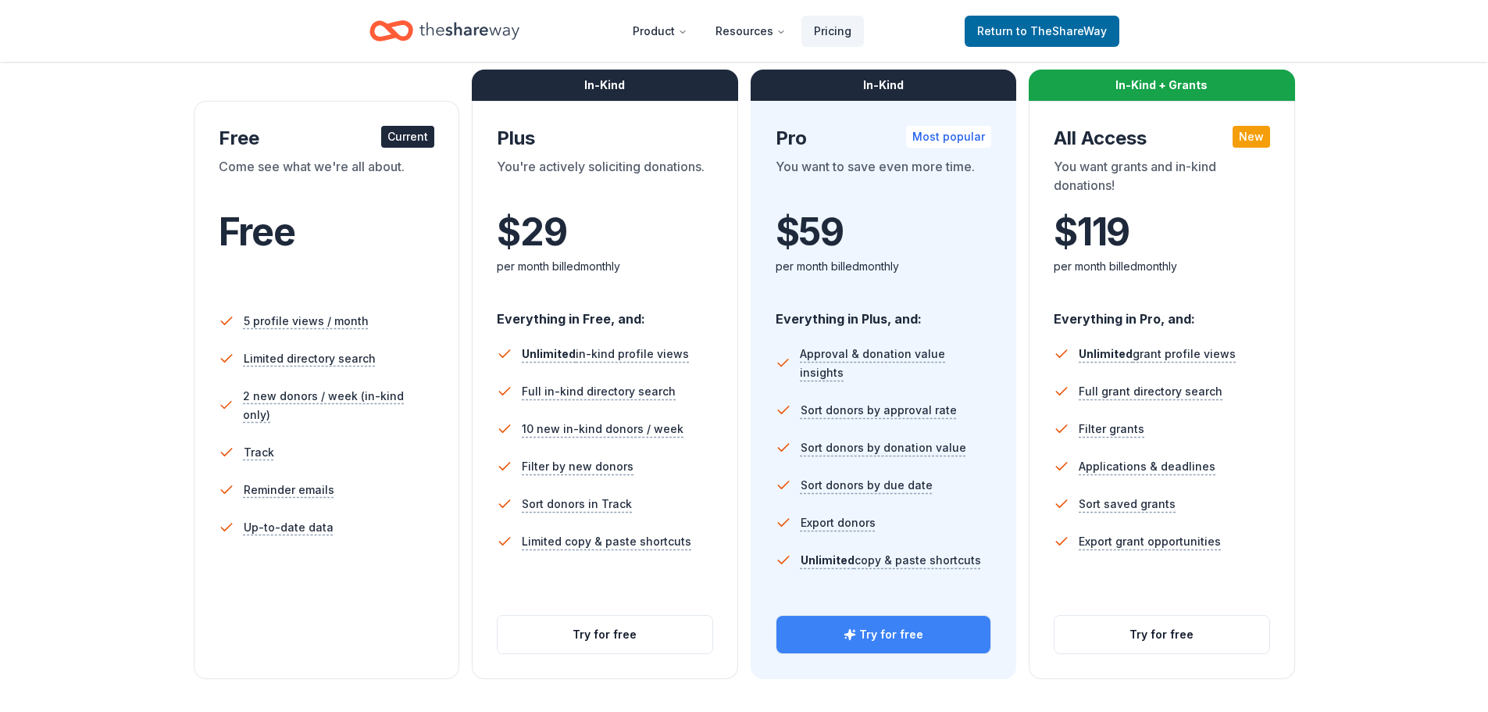
click at [856, 632] on icon "button" at bounding box center [850, 634] width 12 height 12
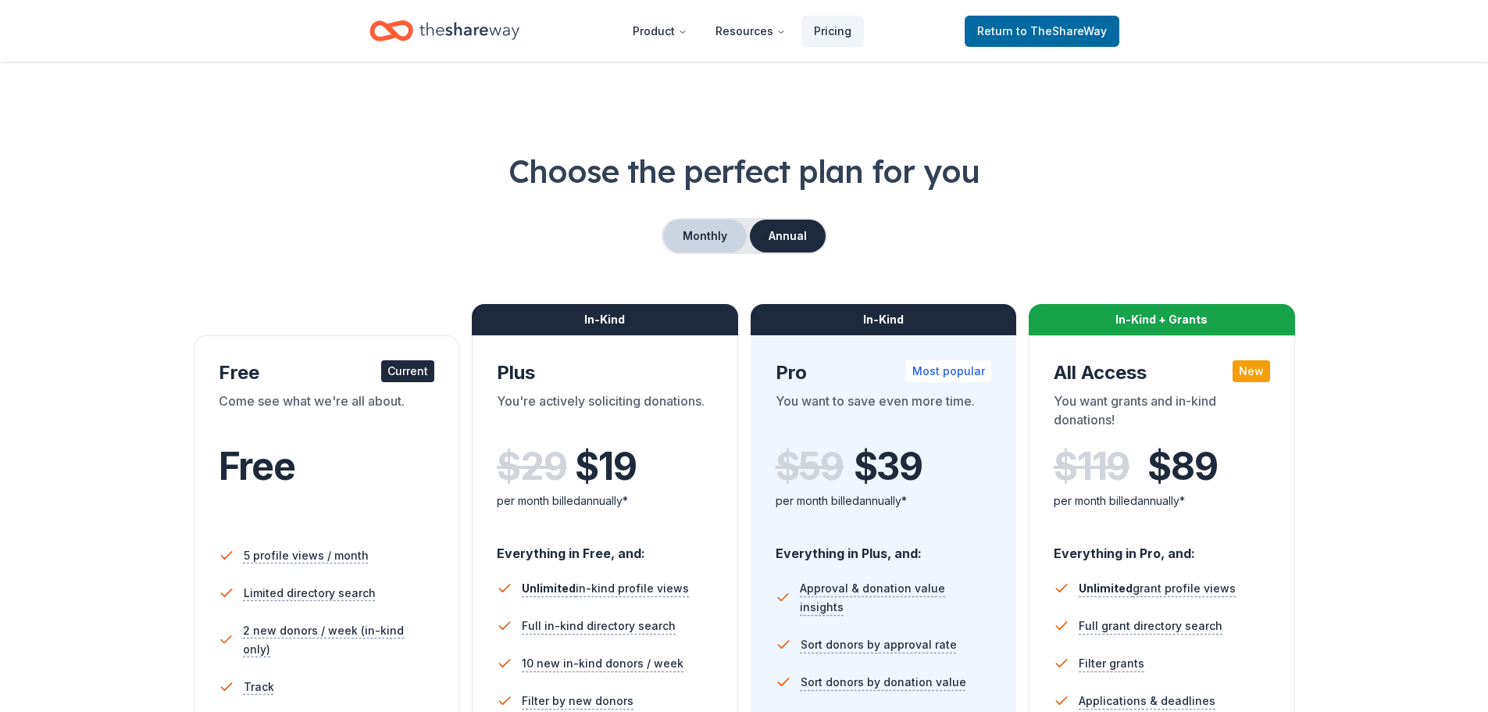
click at [719, 228] on button "Monthly" at bounding box center [705, 235] width 84 height 33
